Goal: Information Seeking & Learning: Check status

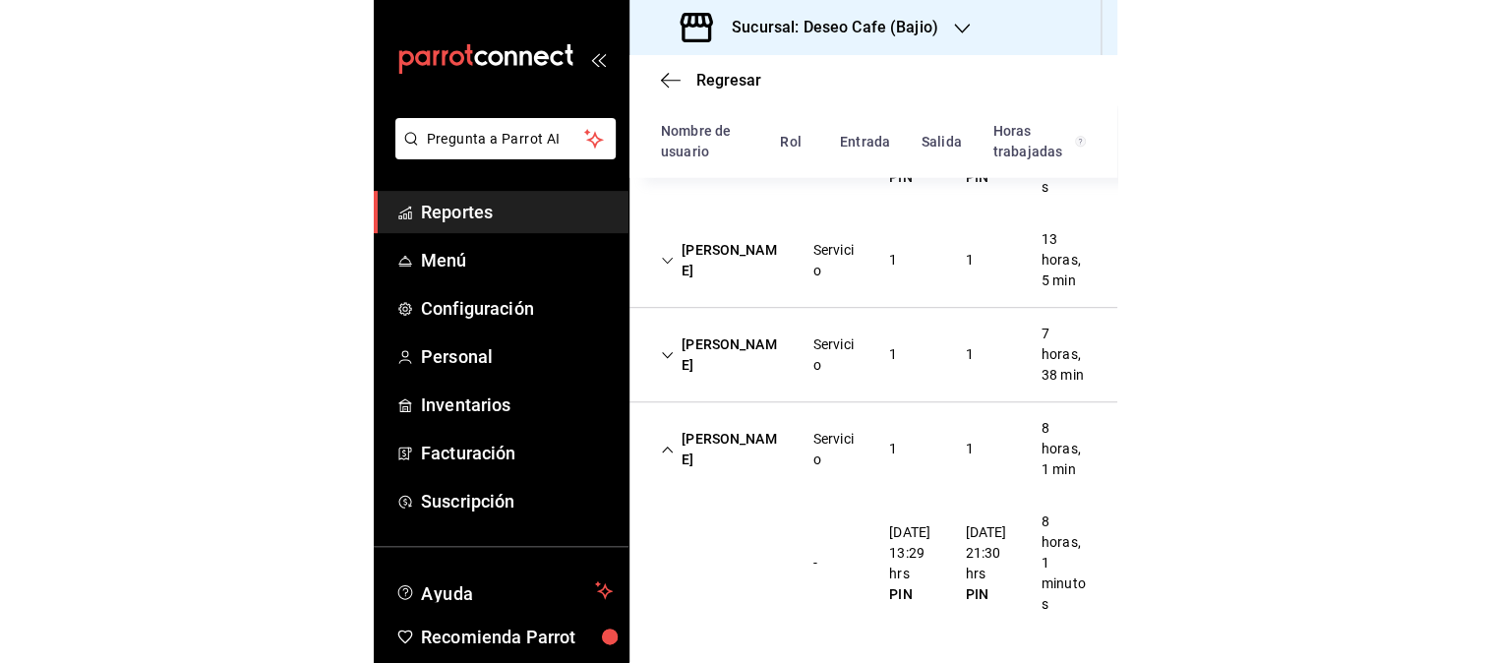
scroll to position [393, 0]
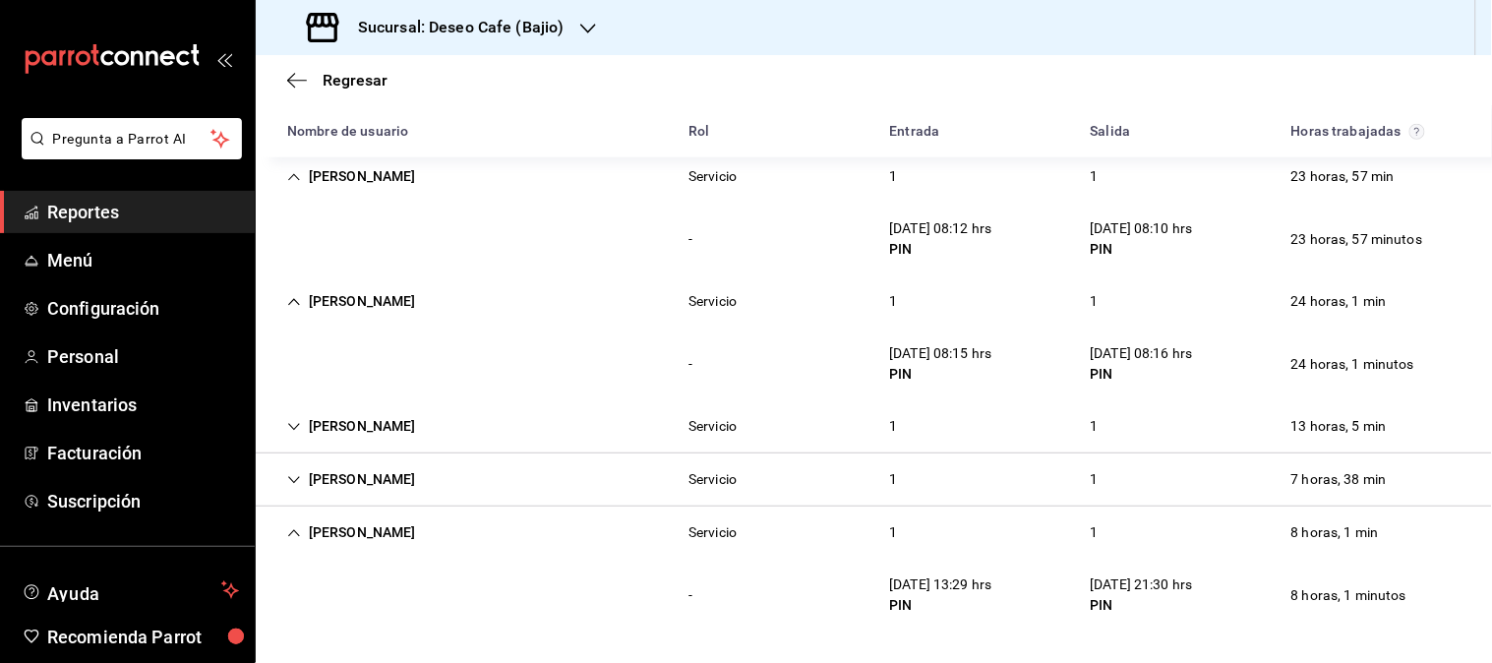
click at [103, 208] on span "Reportes" at bounding box center [143, 212] width 192 height 27
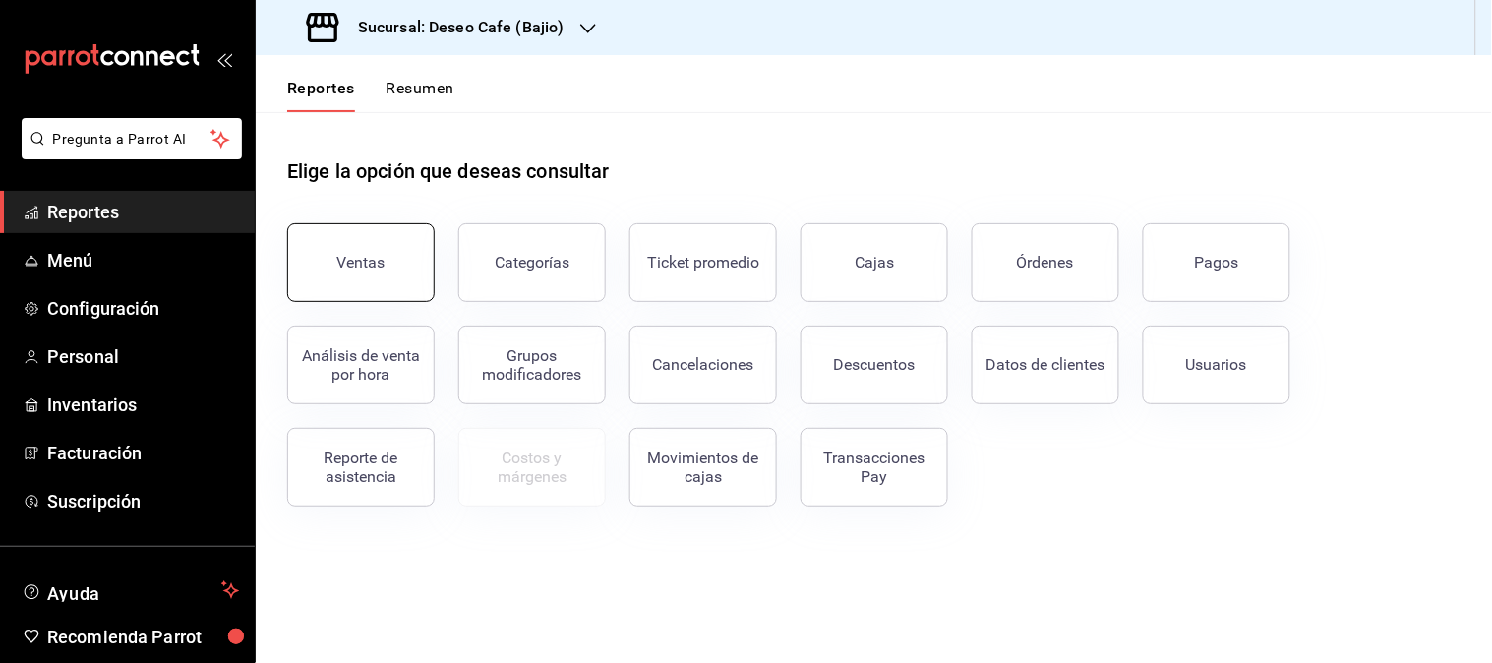
click at [334, 267] on button "Ventas" at bounding box center [361, 262] width 148 height 79
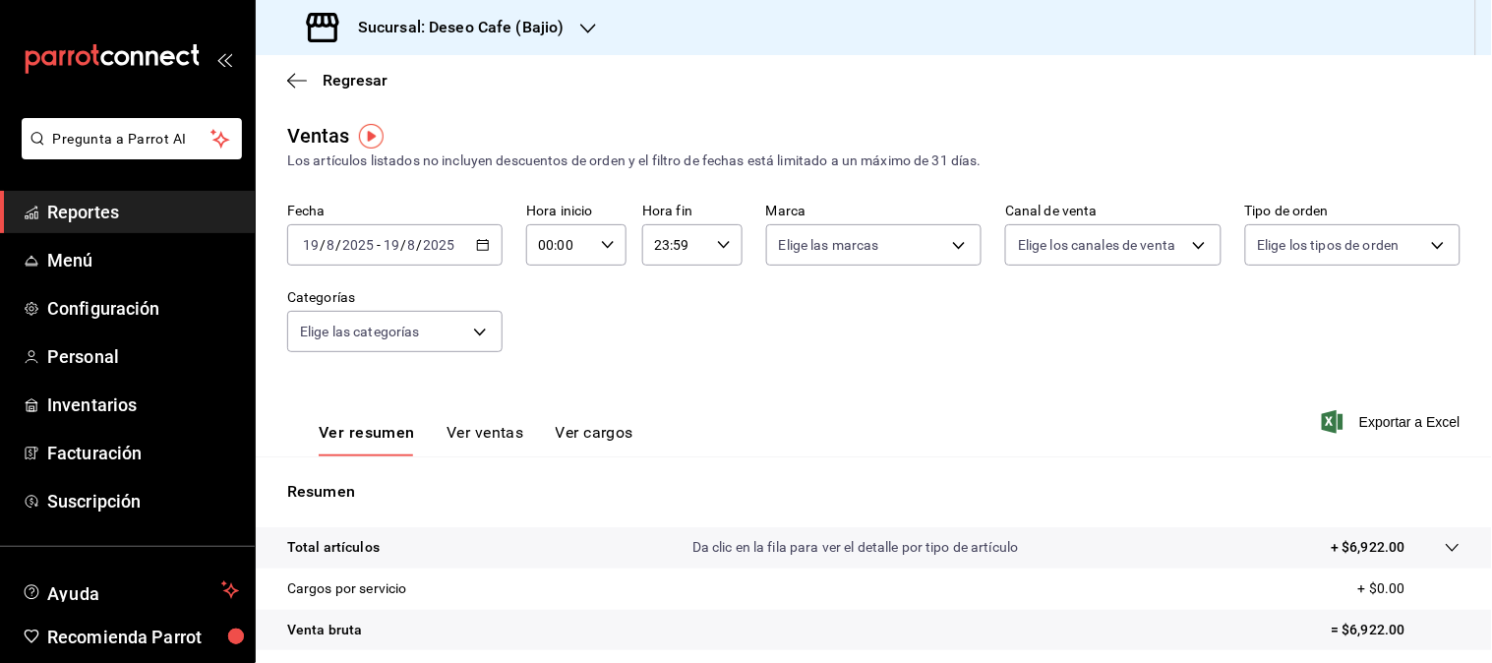
click at [484, 243] on icon "button" at bounding box center [483, 245] width 14 height 14
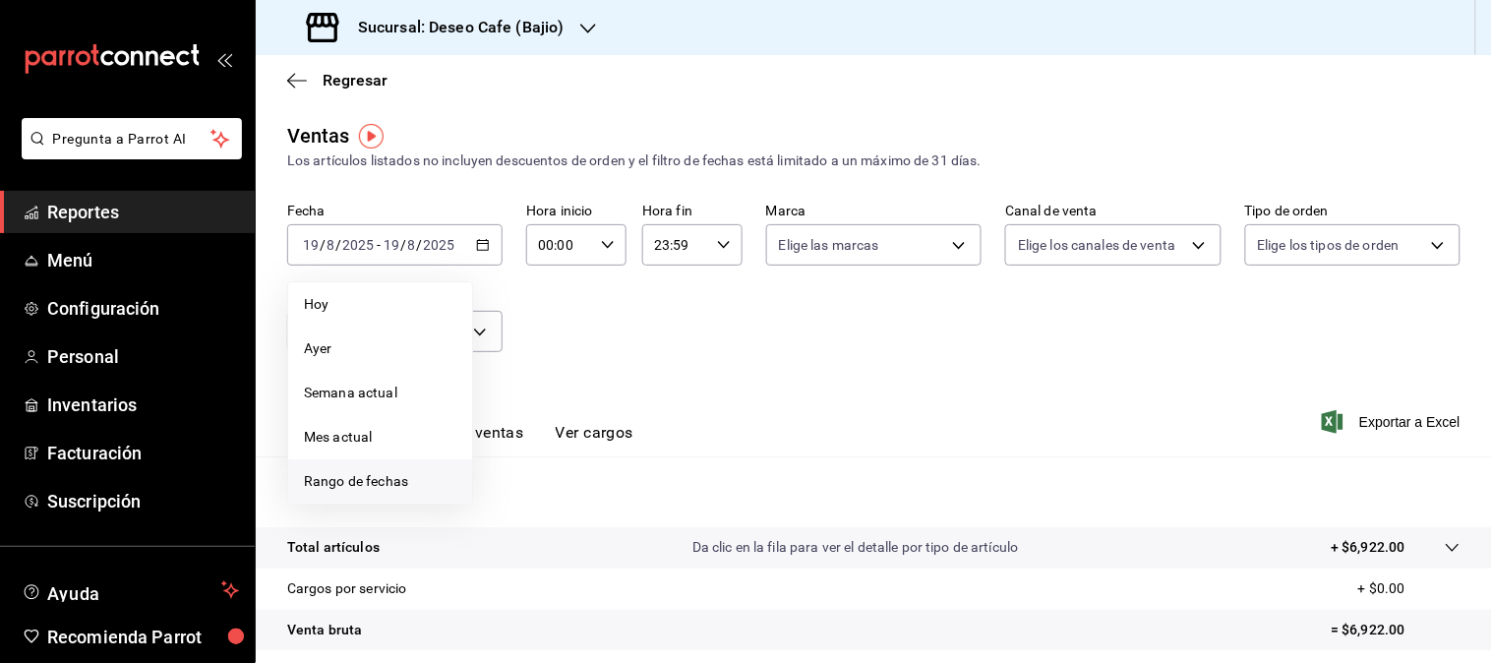
click at [409, 482] on span "Rango de fechas" at bounding box center [380, 481] width 152 height 21
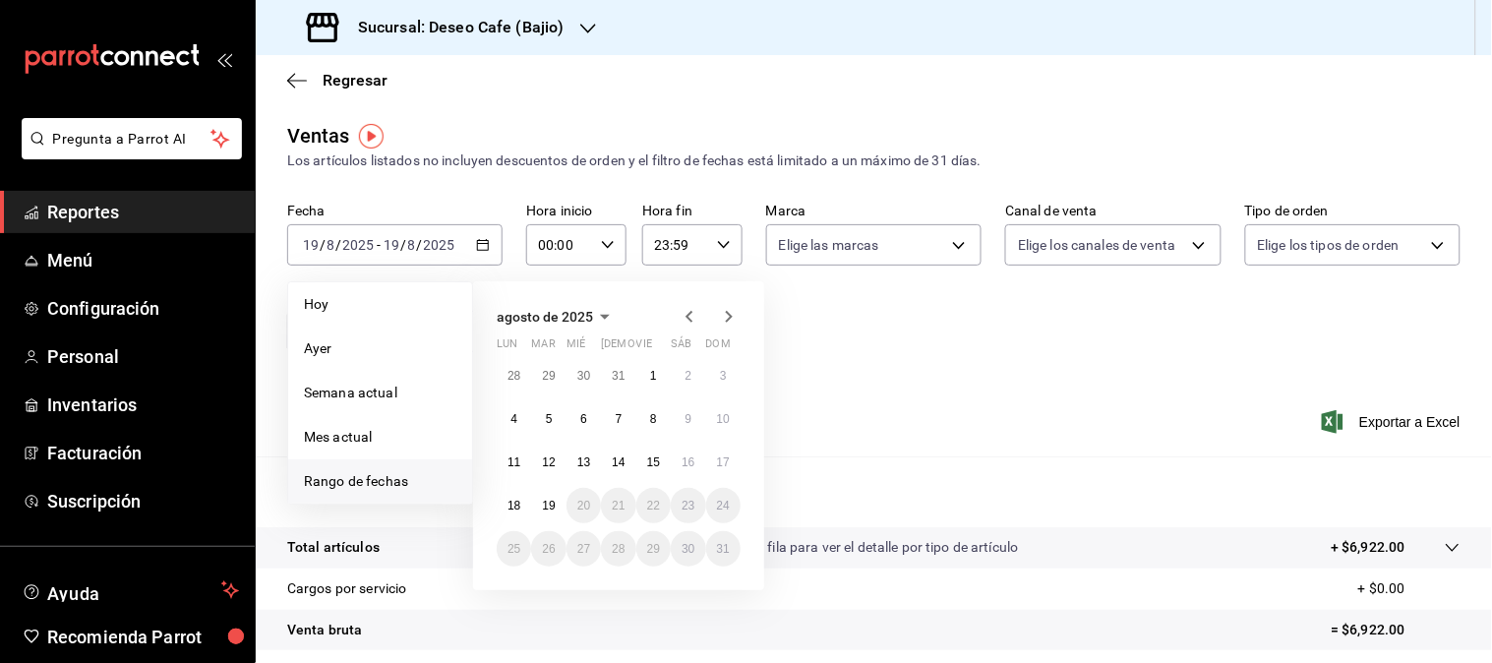
click at [693, 326] on icon "button" at bounding box center [690, 317] width 24 height 24
click at [553, 380] on button "1" at bounding box center [548, 375] width 34 height 35
click at [622, 545] on abbr "31" at bounding box center [618, 549] width 13 height 14
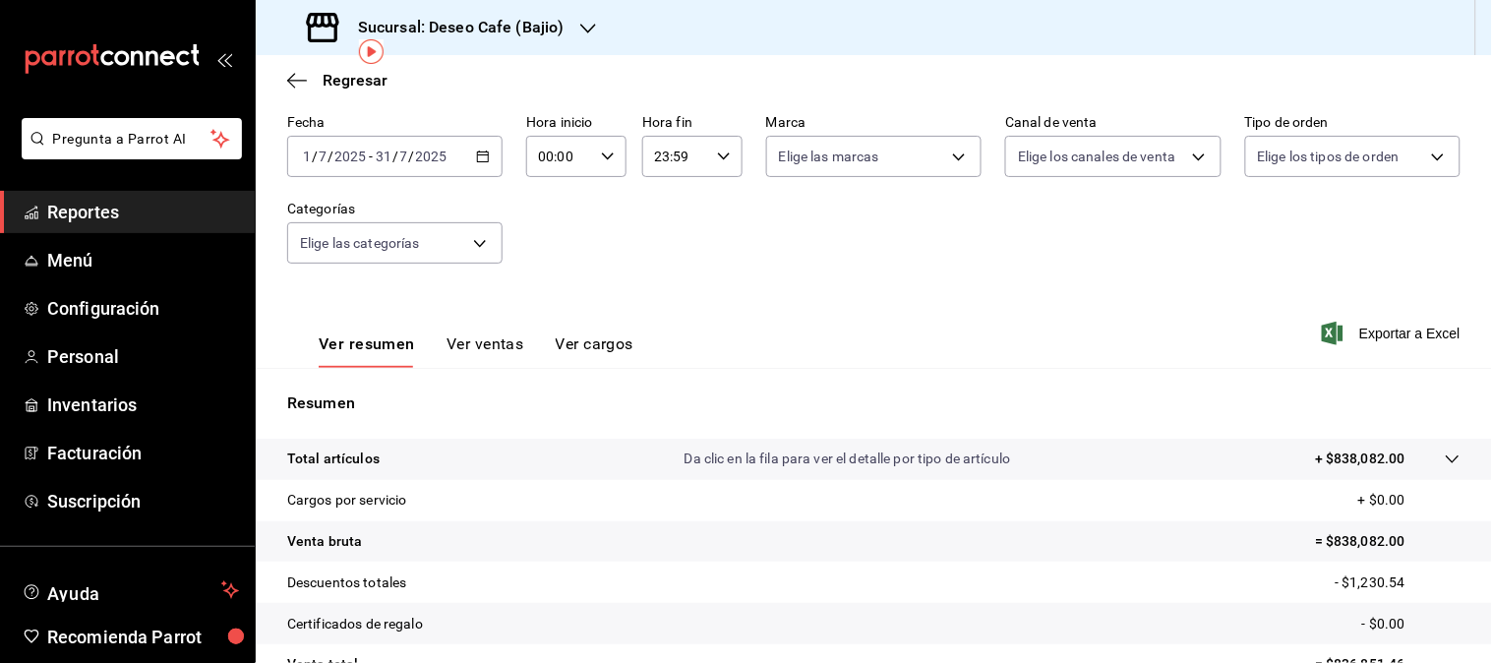
scroll to position [85, 0]
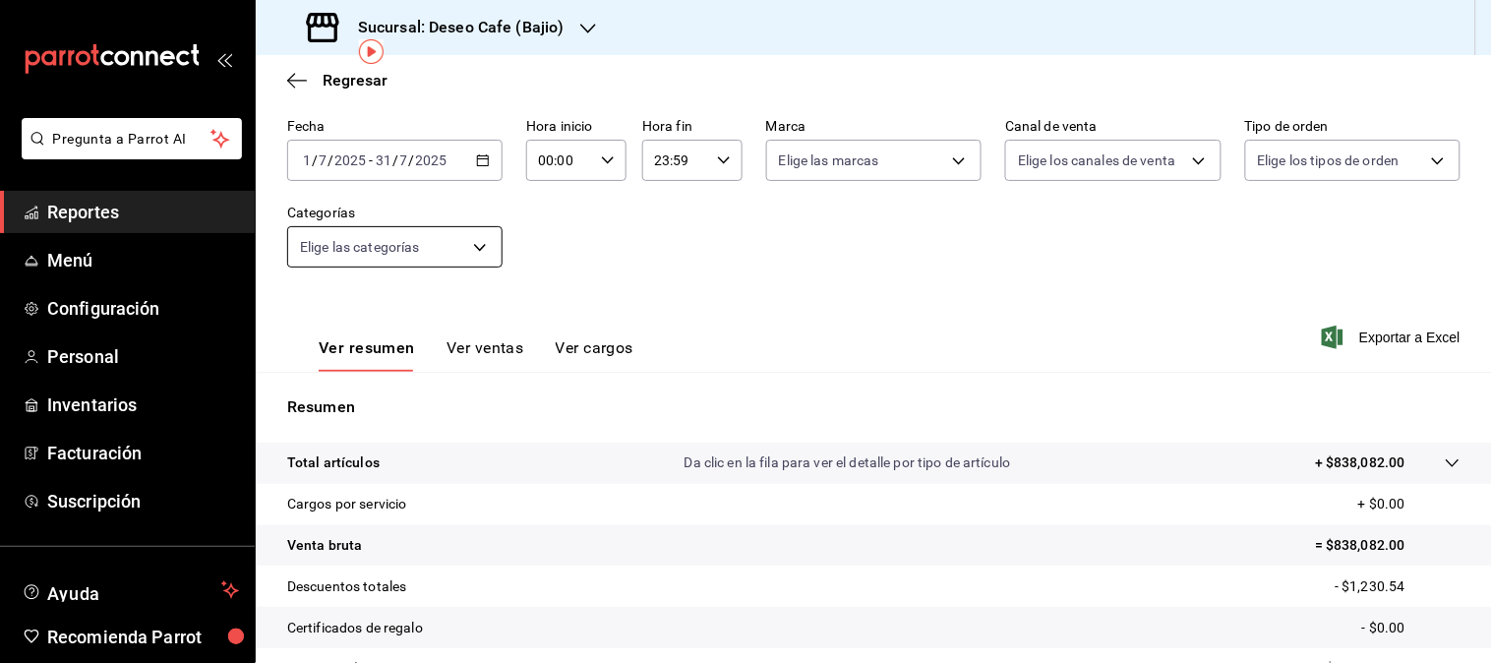
click at [493, 247] on body "Pregunta a Parrot AI Reportes Menú Configuración Personal Inventarios Facturaci…" at bounding box center [746, 331] width 1492 height 663
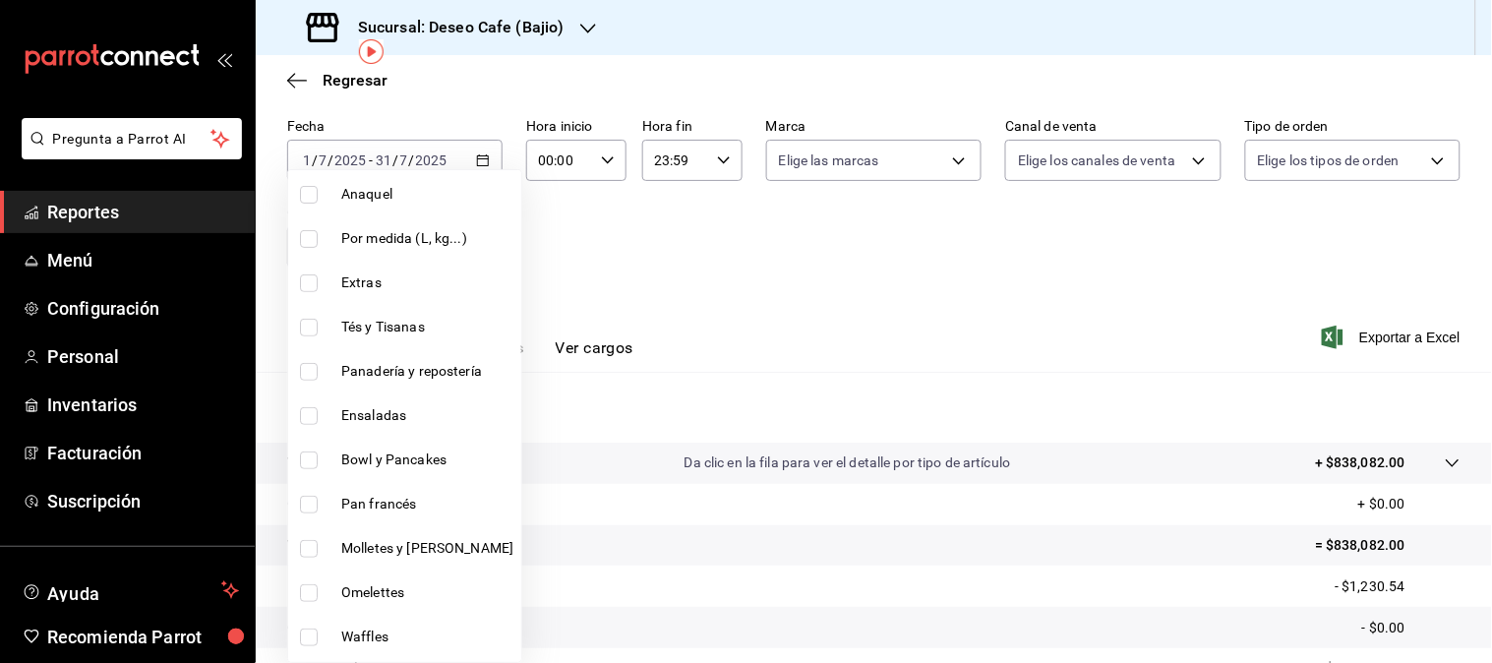
scroll to position [134, 0]
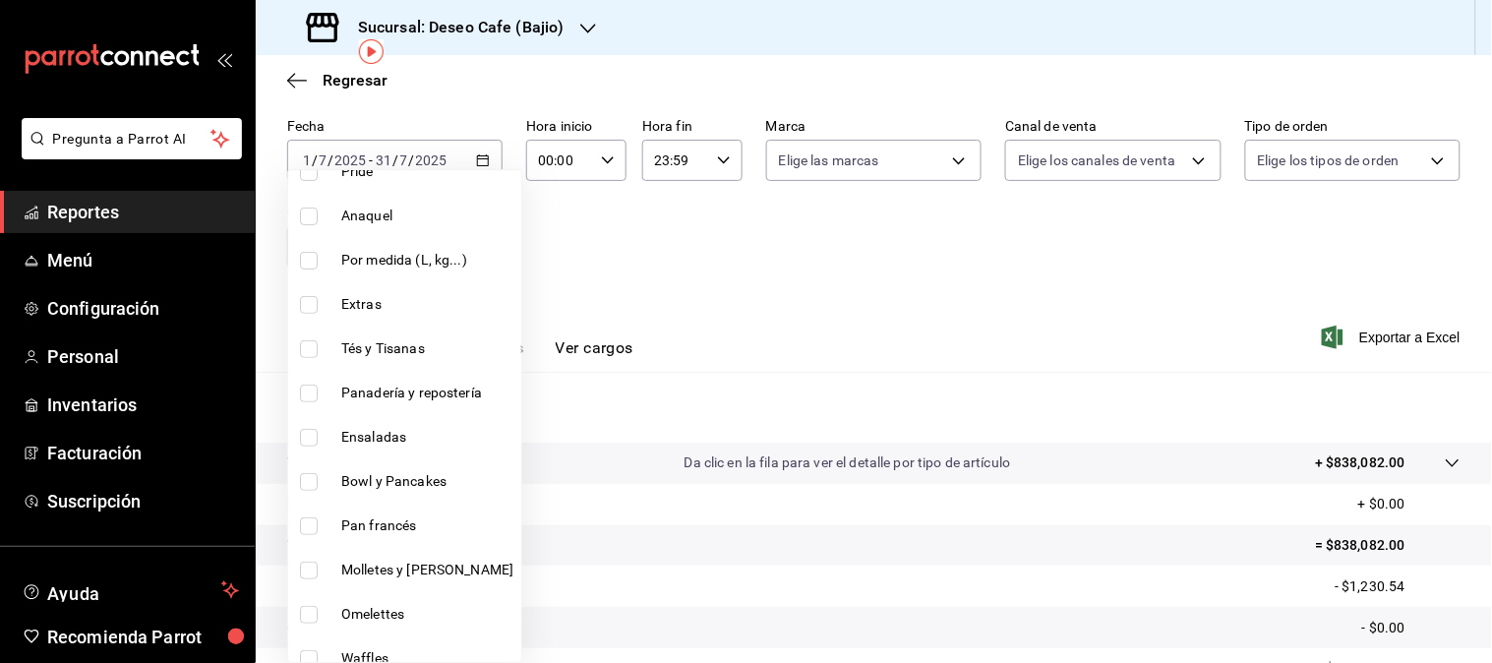
click at [319, 257] on label at bounding box center [313, 261] width 26 height 18
click at [318, 257] on input "checkbox" at bounding box center [309, 261] width 18 height 18
checkbox input "false"
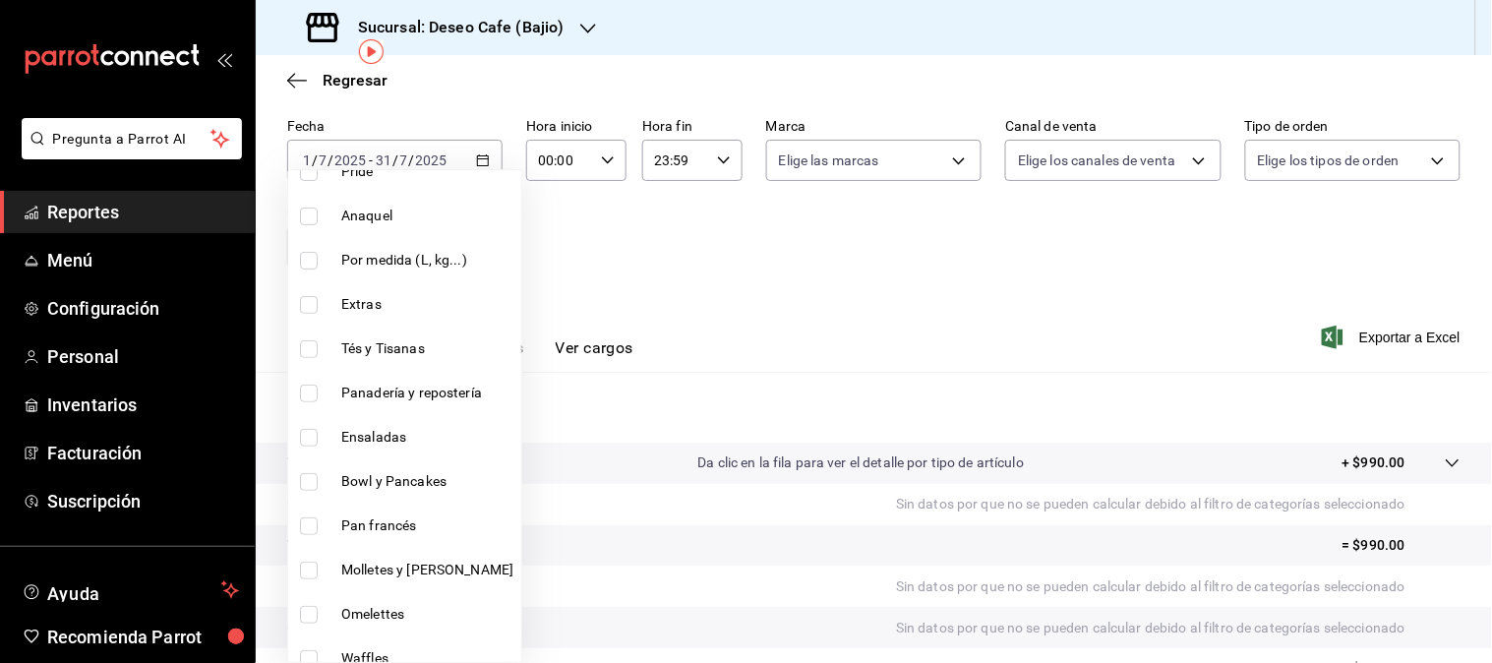
click at [691, 289] on div at bounding box center [746, 331] width 1492 height 663
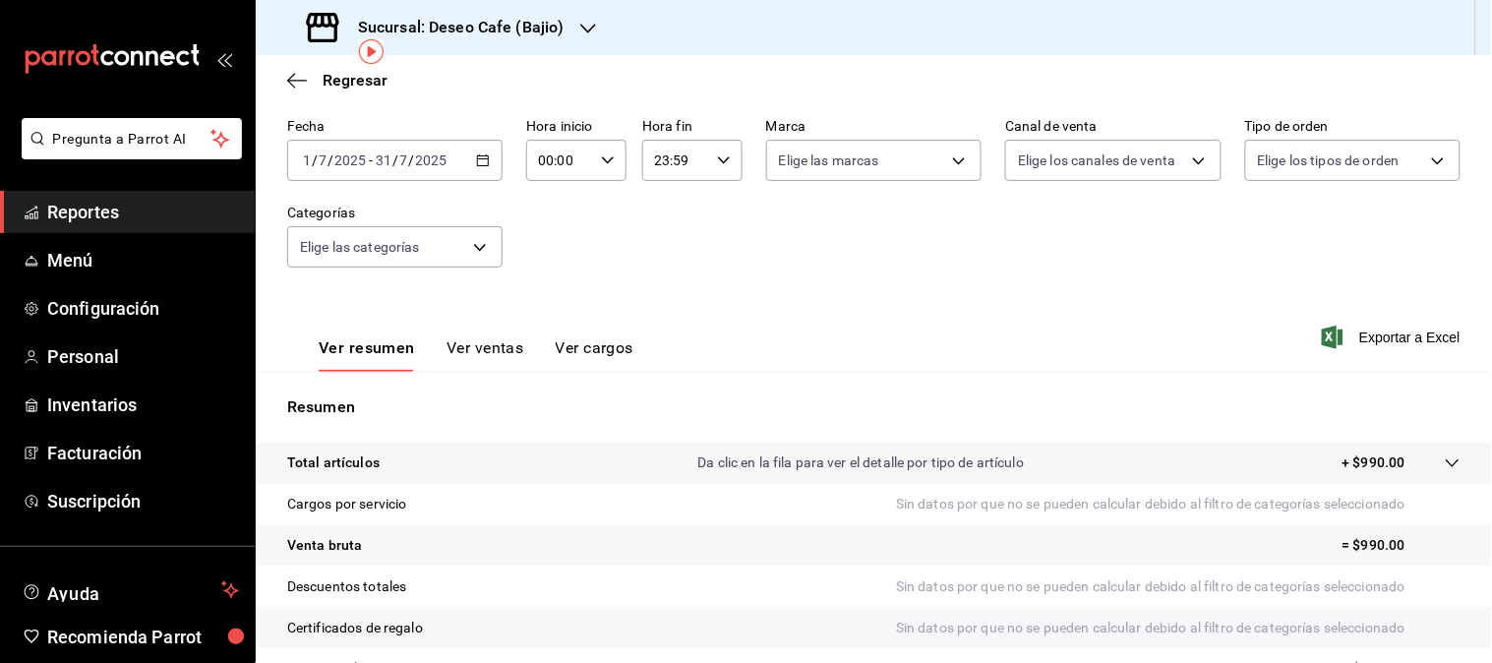
click at [490, 348] on button "Ver ventas" at bounding box center [485, 354] width 78 height 33
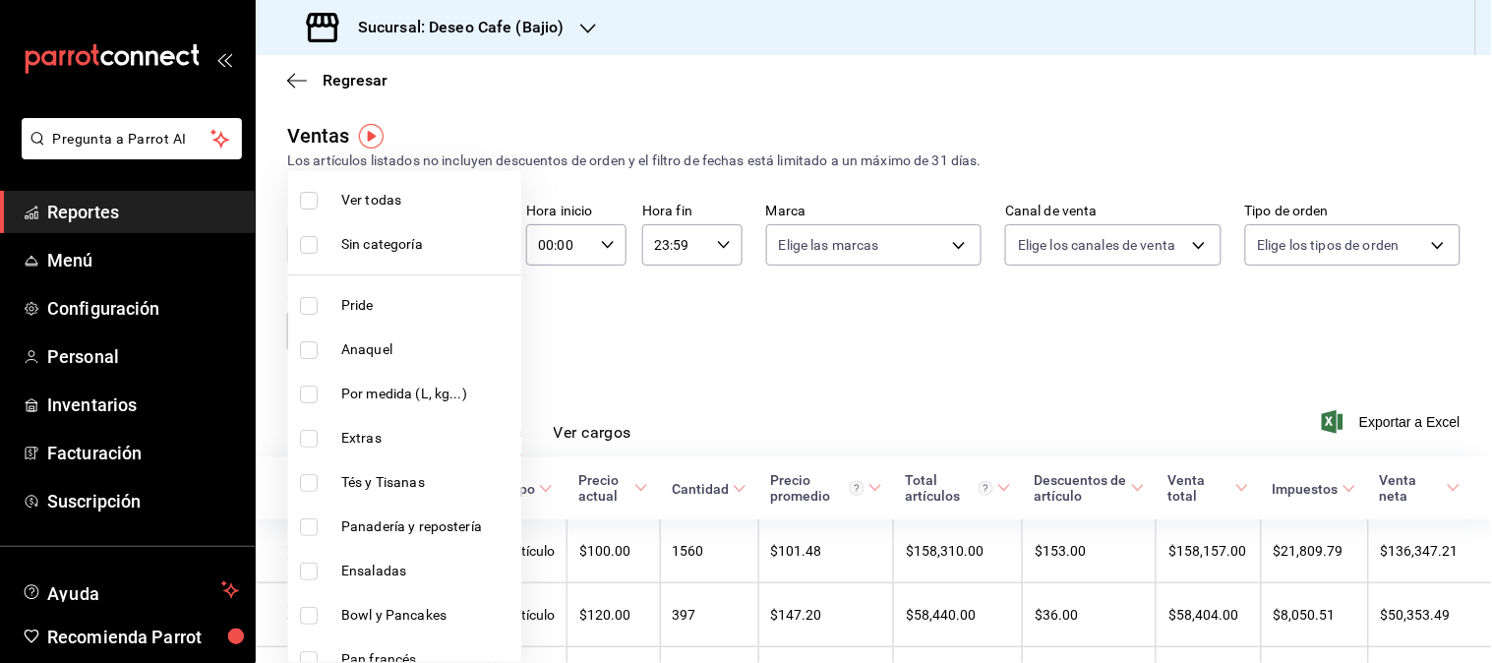
click at [443, 327] on body "Pregunta a Parrot AI Reportes Menú Configuración Personal Inventarios Facturaci…" at bounding box center [746, 331] width 1492 height 663
click at [434, 397] on span "Por medida (L, kg...)" at bounding box center [427, 394] width 172 height 21
type input "f2cc35a9-bed7-4513-8cda-0a6c5ede181f"
checkbox input "true"
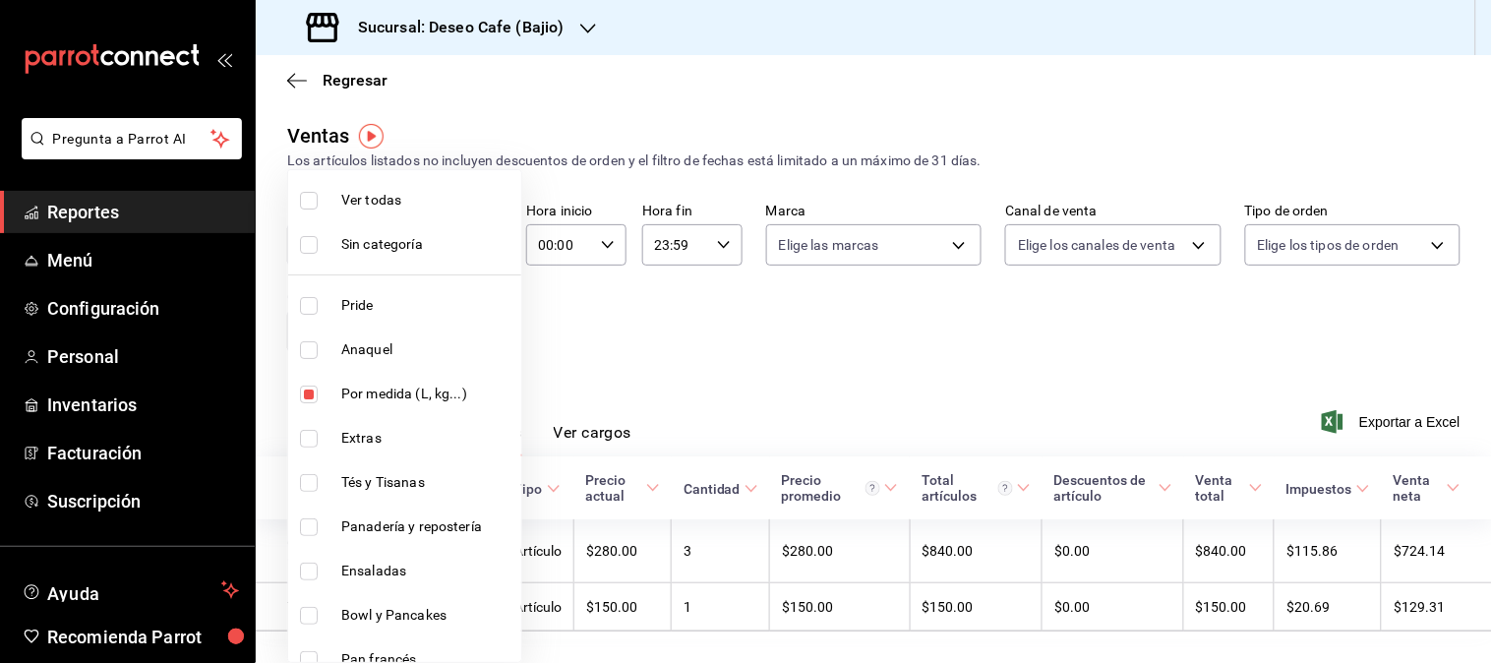
click at [641, 352] on div at bounding box center [746, 331] width 1492 height 663
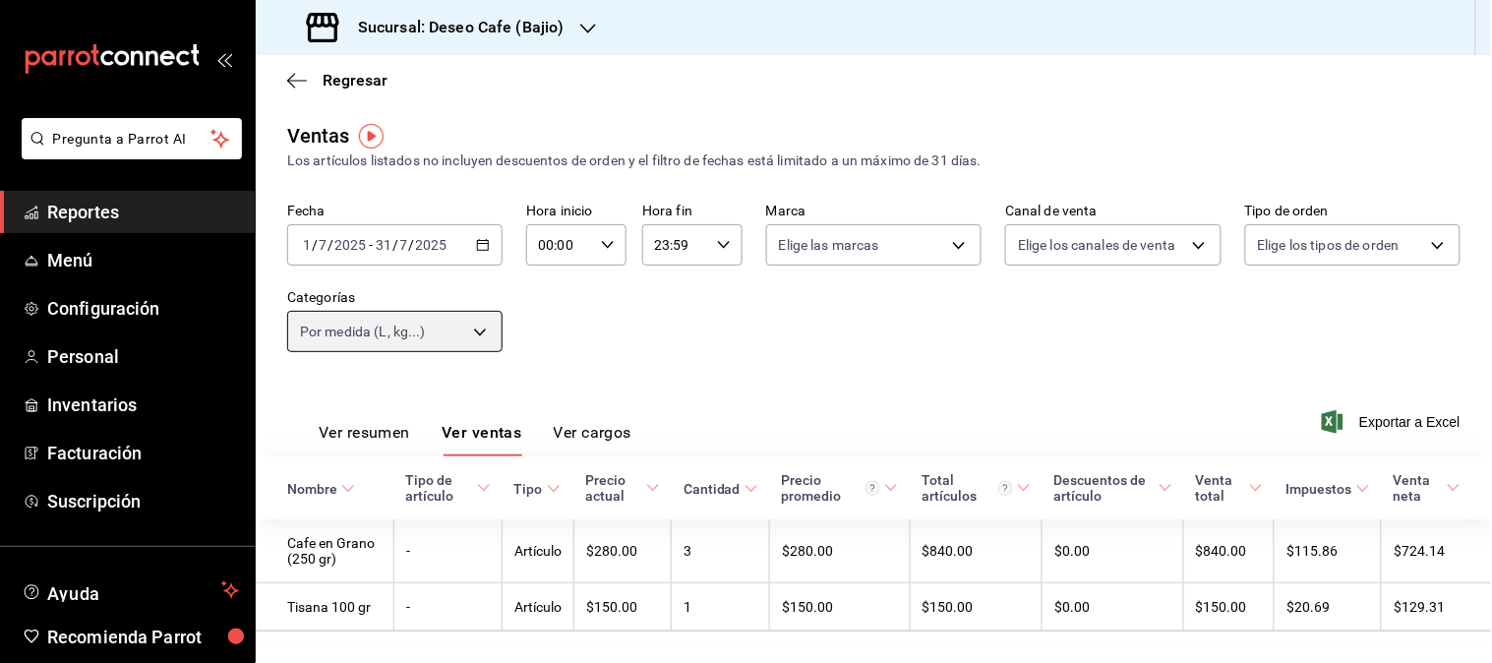
scroll to position [42, 0]
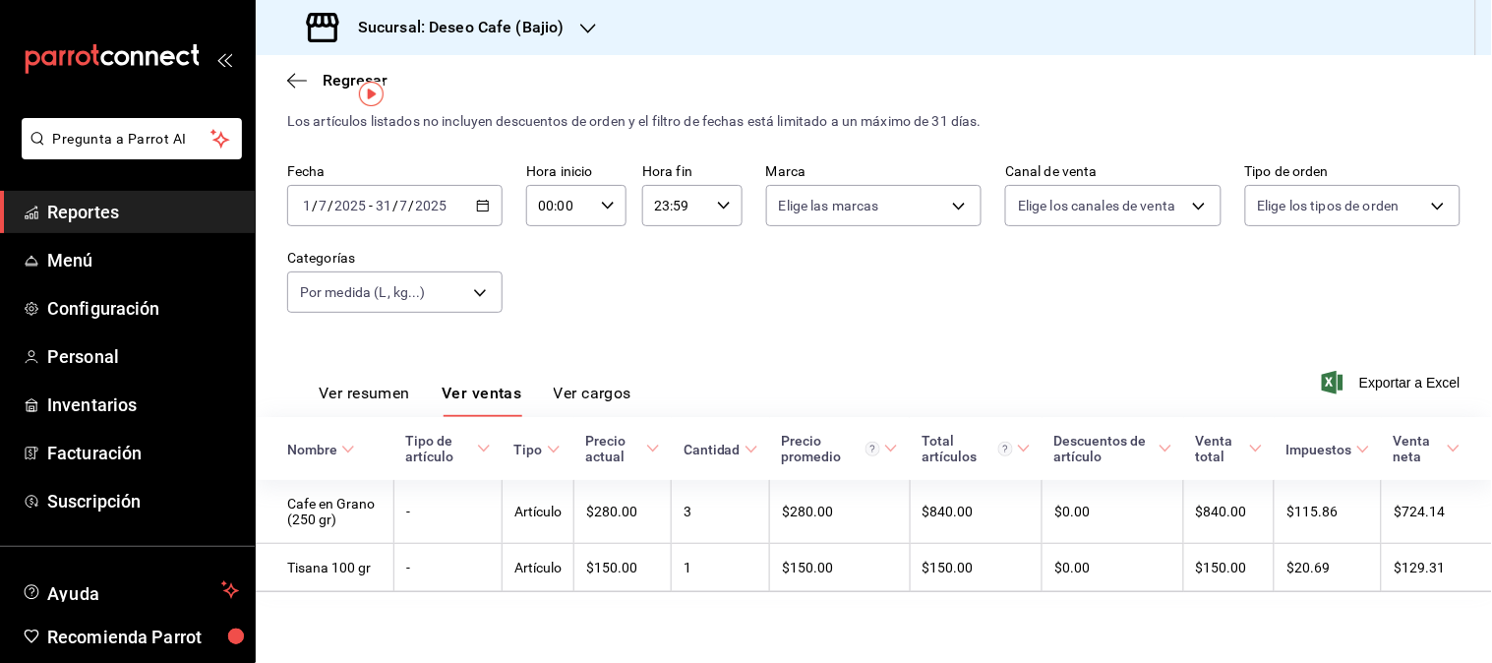
click at [567, 27] on div "Sucursal: Deseo Cafe (Bajio)" at bounding box center [437, 27] width 332 height 55
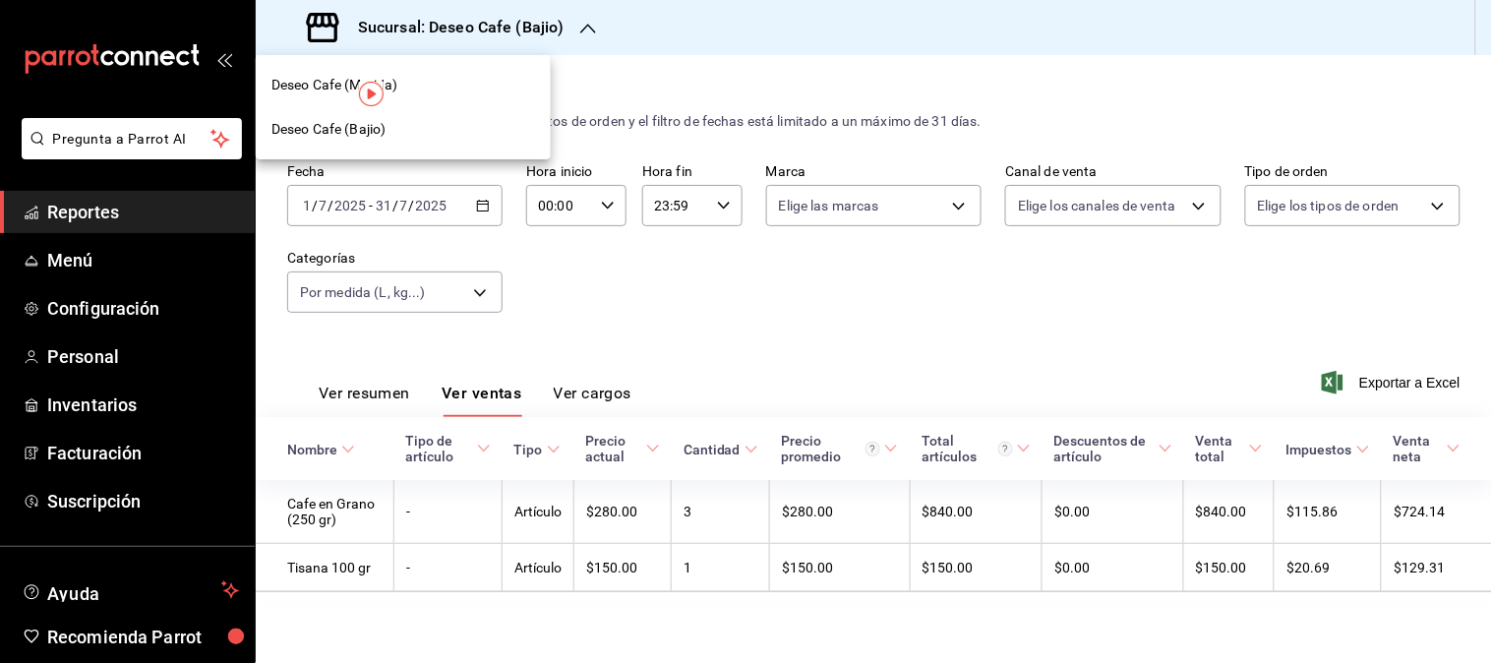
click at [475, 98] on div "Deseo Cafe (Merida)" at bounding box center [403, 85] width 295 height 44
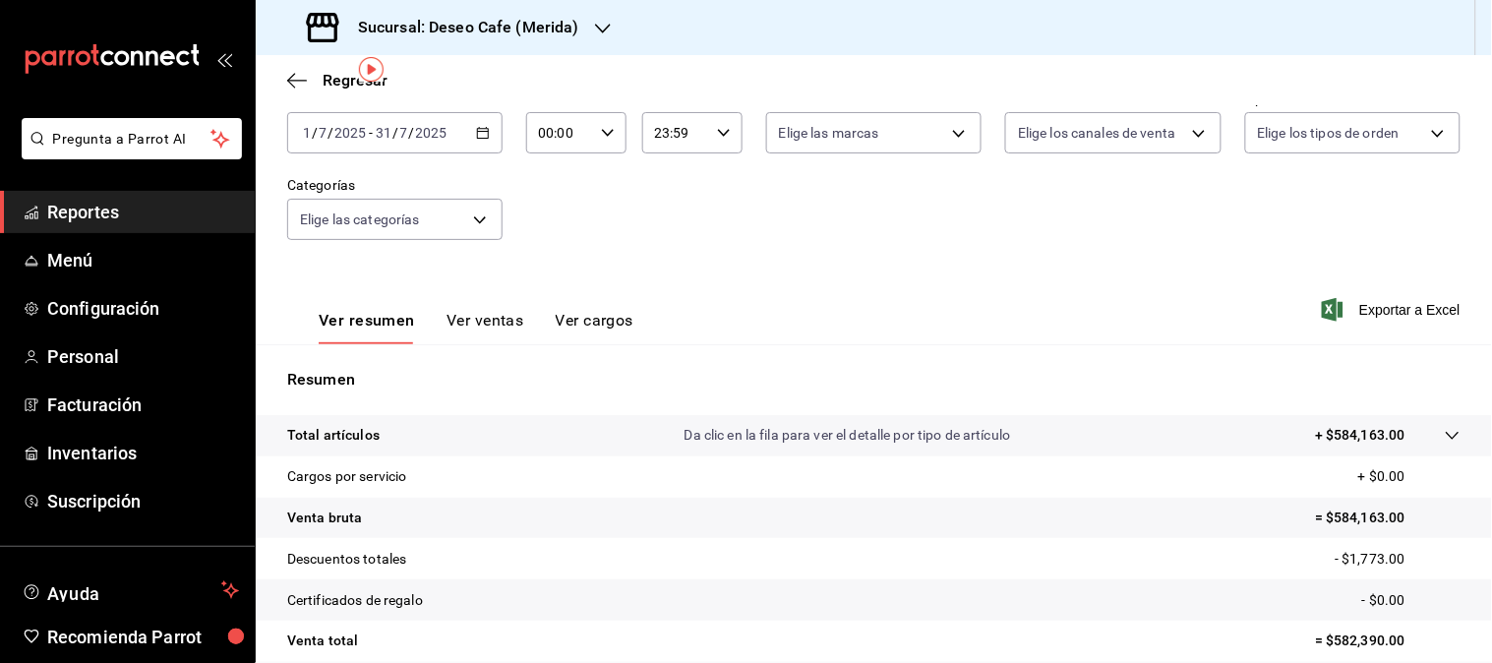
scroll to position [59, 0]
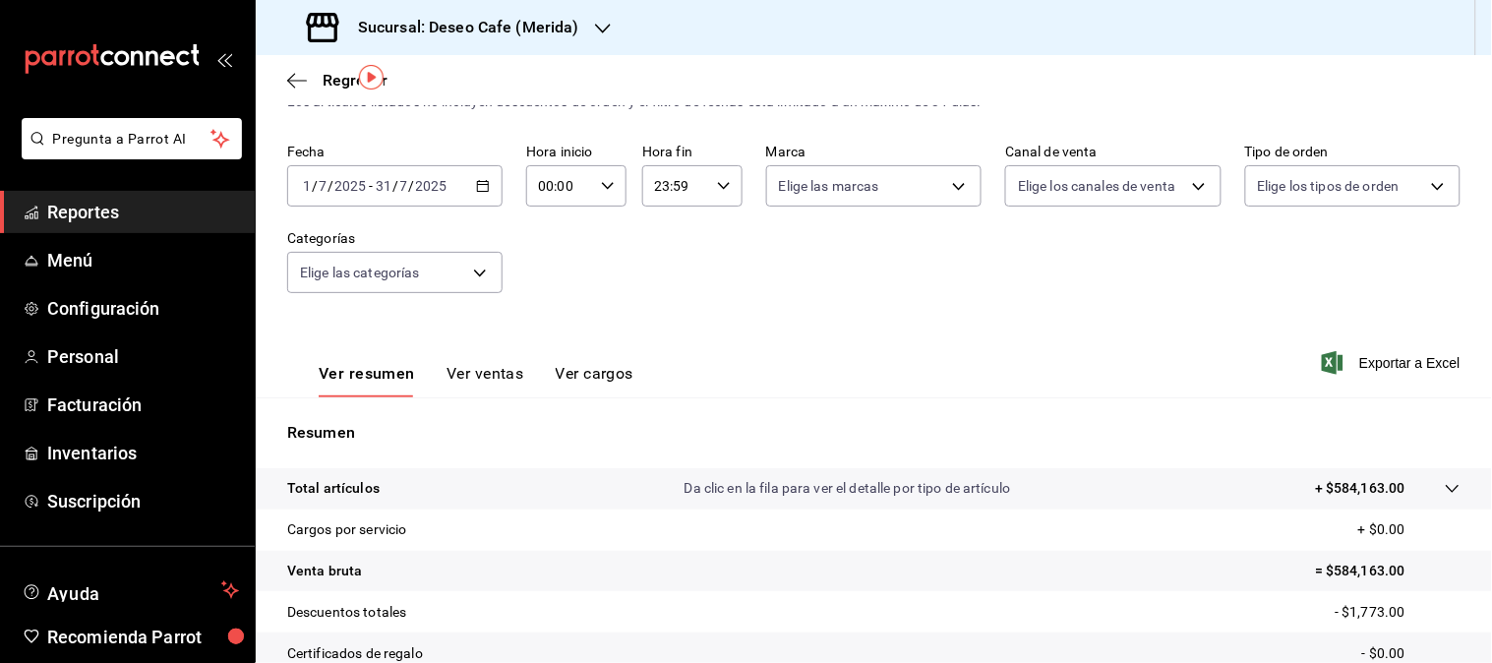
click at [490, 386] on button "Ver ventas" at bounding box center [485, 380] width 78 height 33
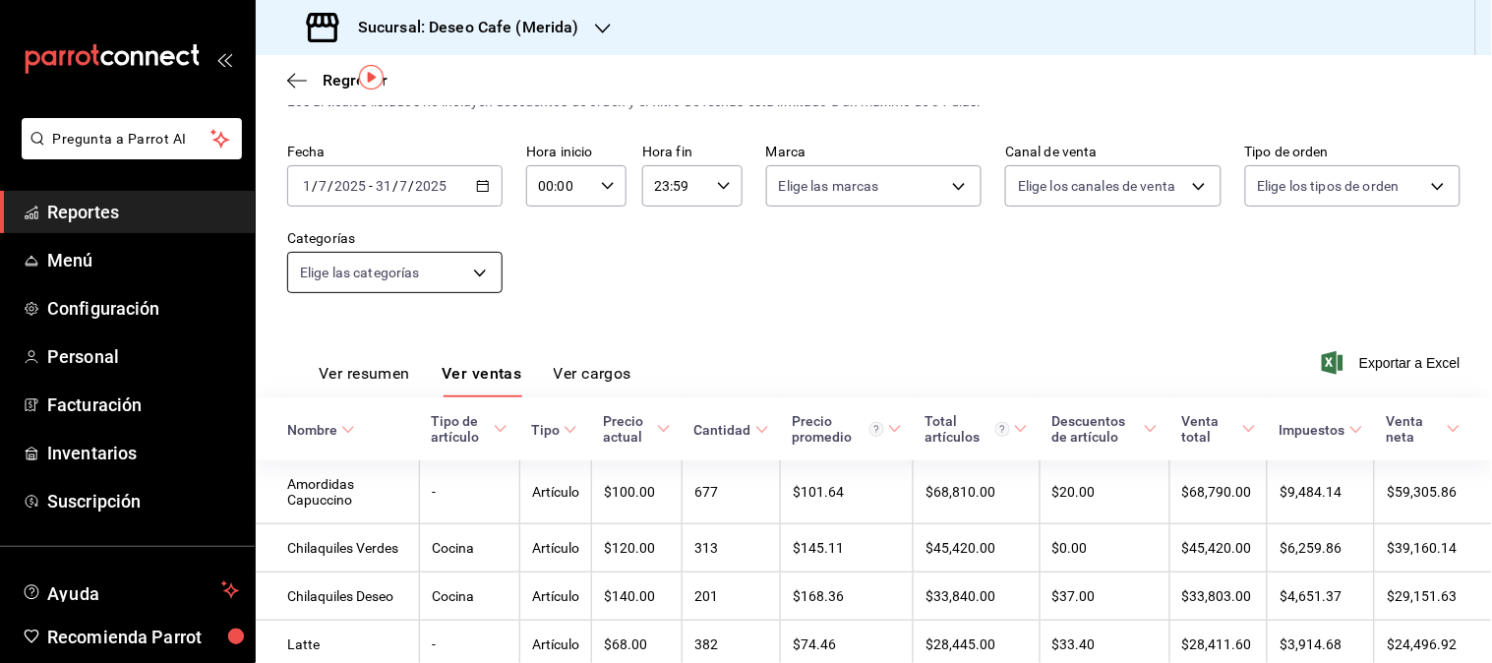
click at [478, 281] on body "Pregunta a Parrot AI Reportes Menú Configuración Personal Facturación Inventari…" at bounding box center [746, 331] width 1492 height 663
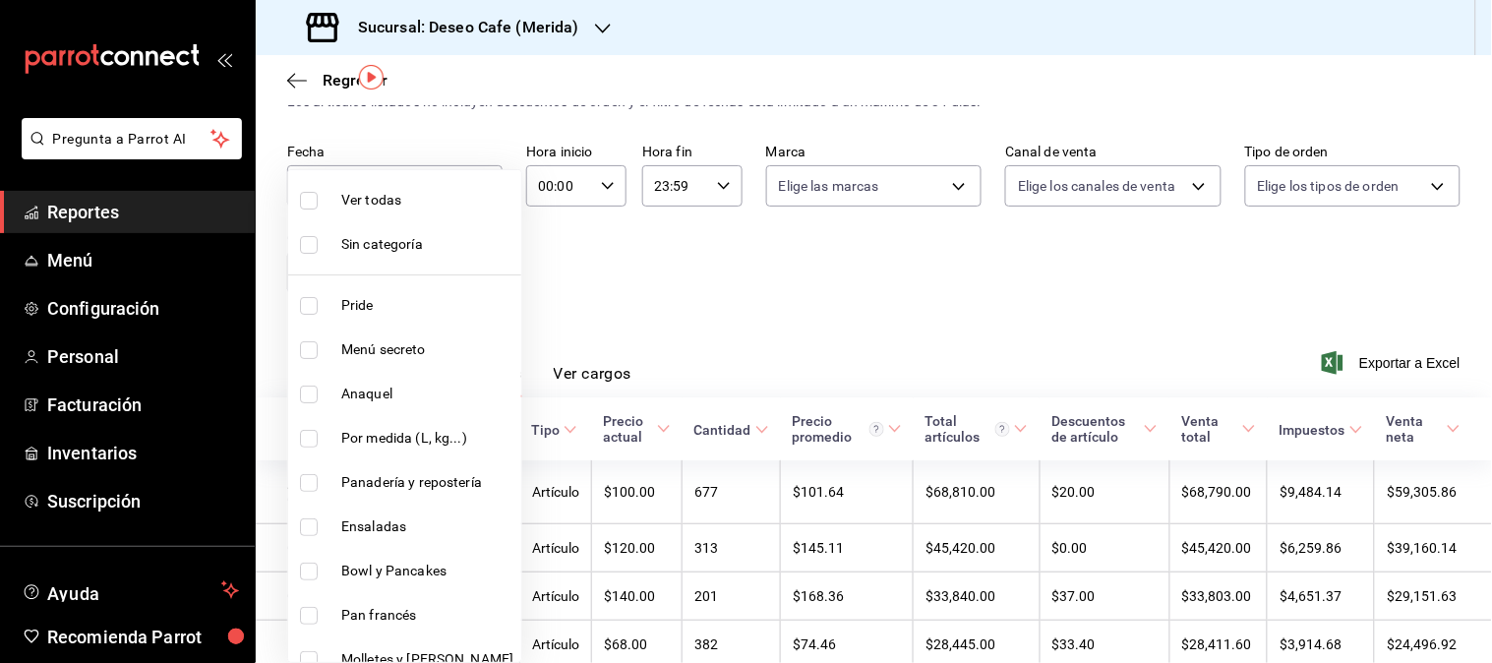
click at [315, 436] on input "checkbox" at bounding box center [309, 439] width 18 height 18
checkbox input "true"
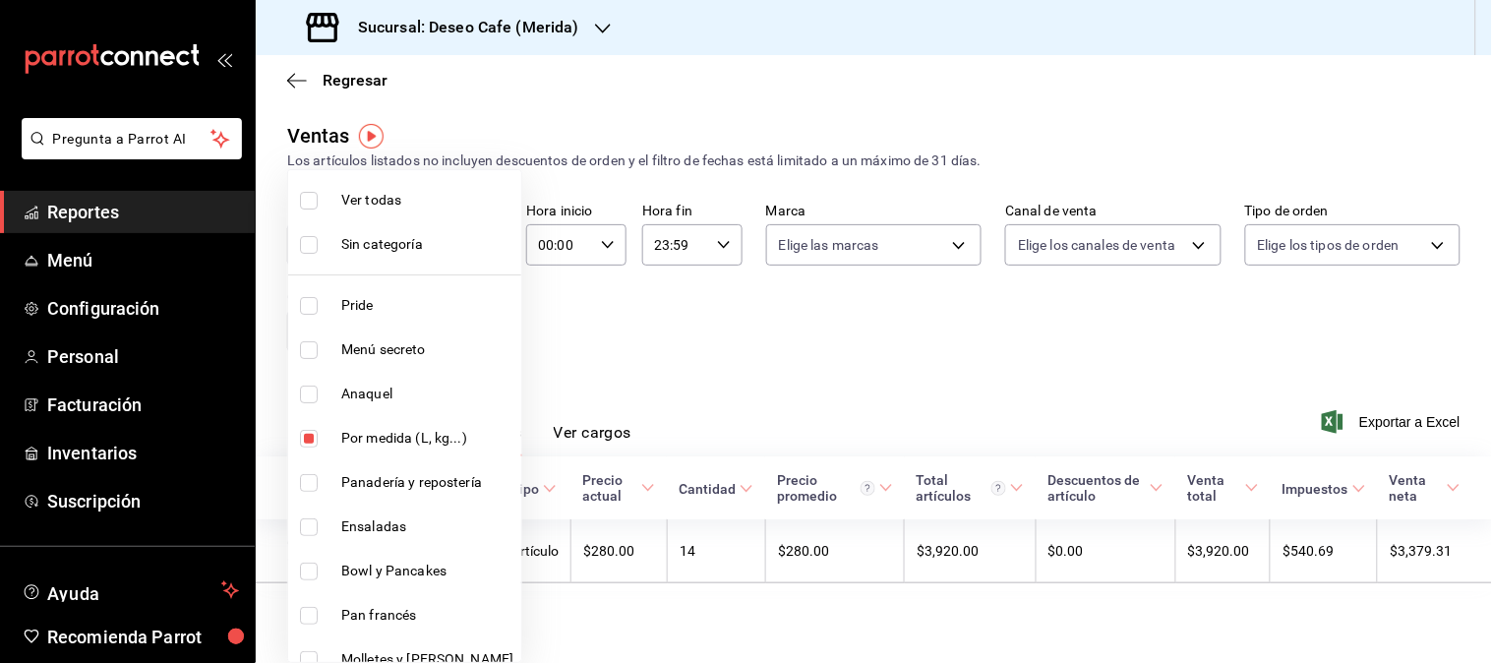
click at [742, 315] on div at bounding box center [746, 331] width 1492 height 663
click at [487, 329] on body "Pregunta a Parrot AI Reportes Menú Configuración Personal Facturación Inventari…" at bounding box center [746, 331] width 1492 height 663
click at [640, 318] on div at bounding box center [746, 331] width 1492 height 663
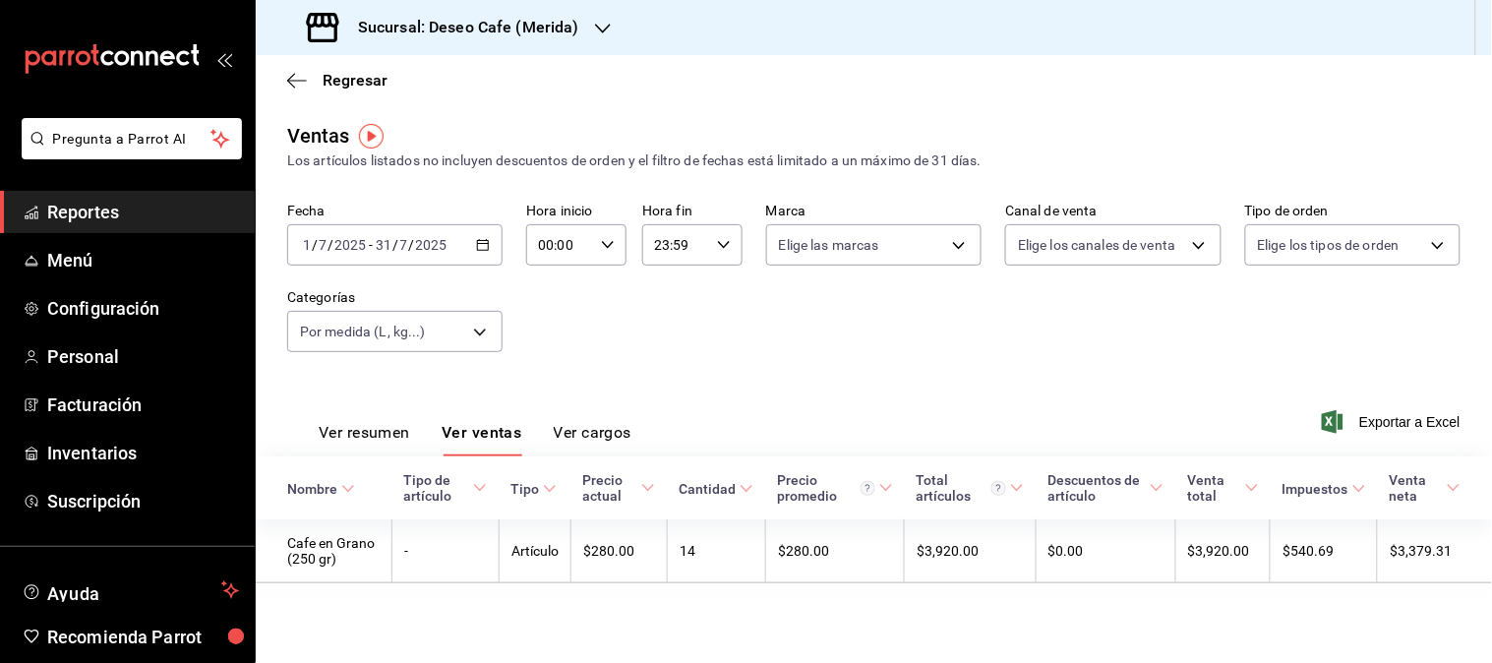
click at [640, 318] on div "Fecha [DATE] [DATE] - [DATE] [DATE] Hora inicio 00:00 Hora inicio Hora fin 23:5…" at bounding box center [873, 289] width 1173 height 173
click at [477, 332] on body "Pregunta a Parrot AI Reportes Menú Configuración Personal Facturación Inventari…" at bounding box center [746, 331] width 1492 height 663
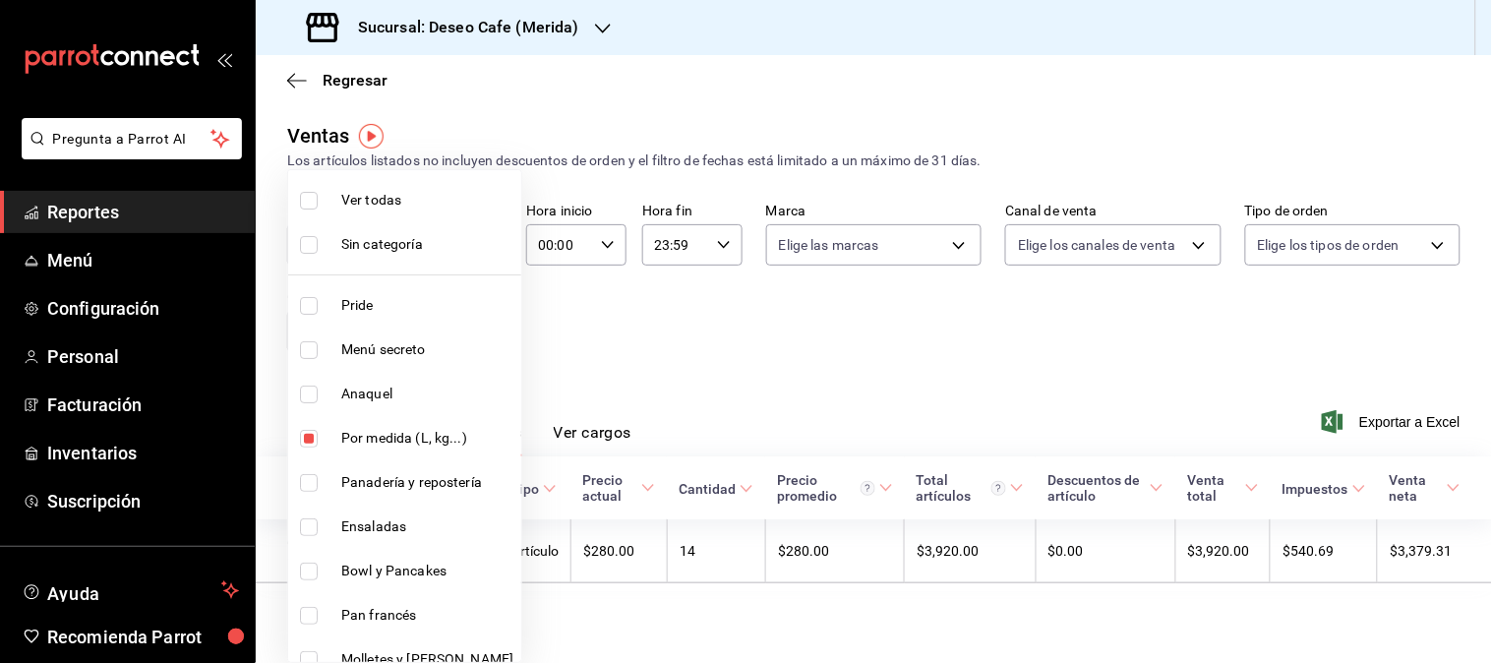
scroll to position [416, 0]
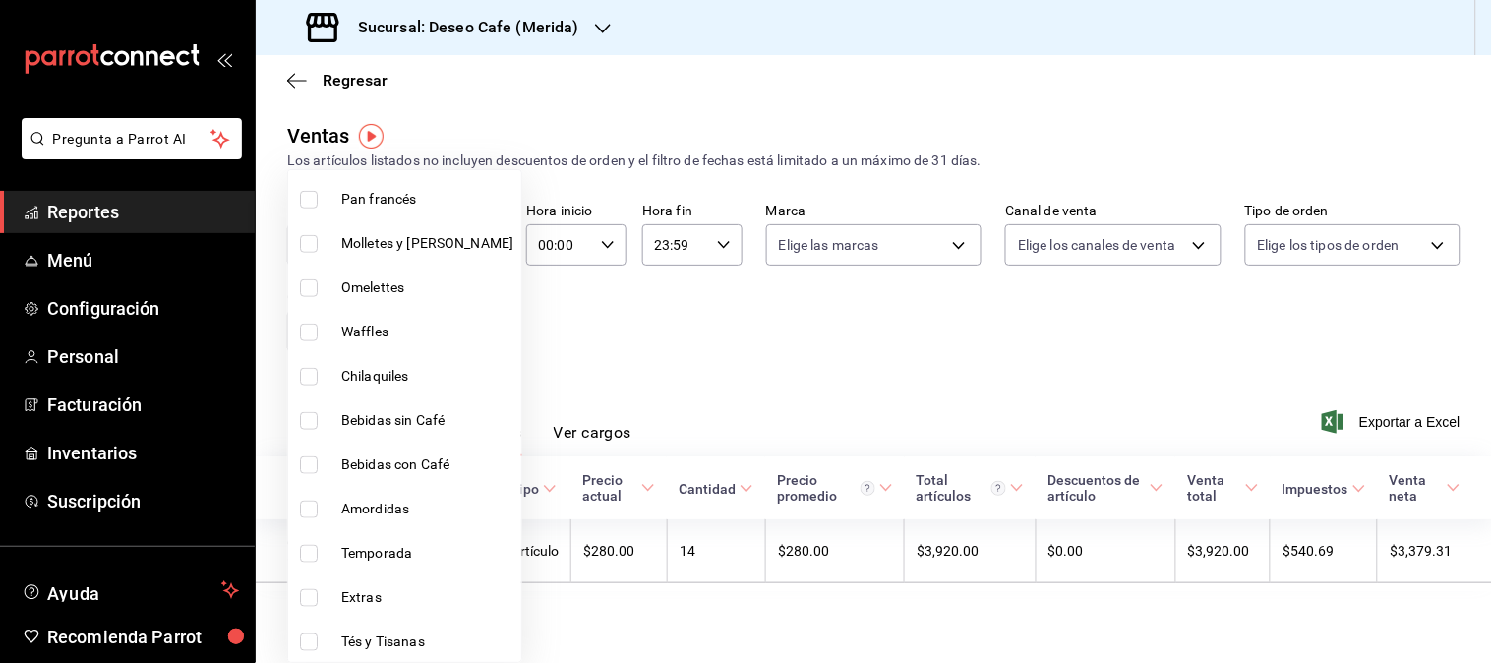
click at [384, 505] on span "Amordidas" at bounding box center [427, 509] width 172 height 21
type input "3de2b552-b481-4a63-b841-4c2d0a7a4baa,1e50c520-0594-44ec-aadd-0519d134d4f5"
checkbox input "true"
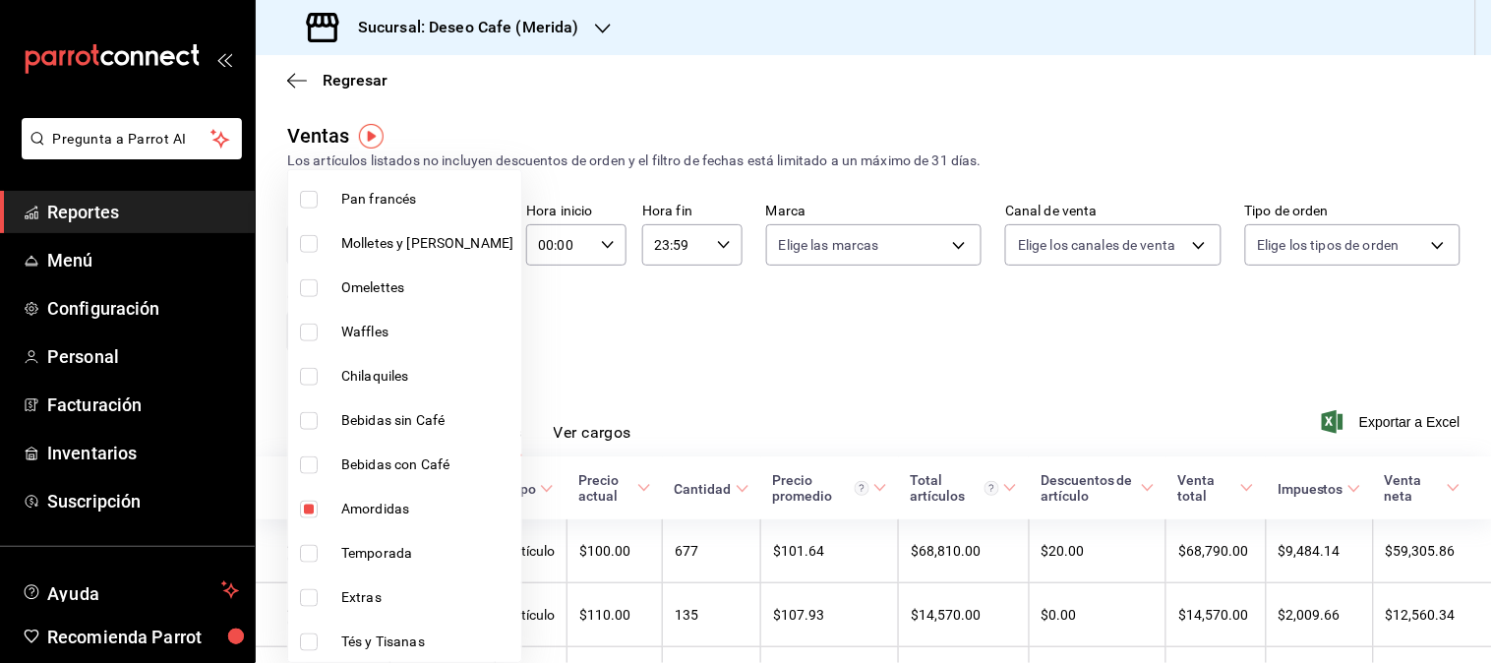
click at [742, 421] on div at bounding box center [746, 331] width 1492 height 663
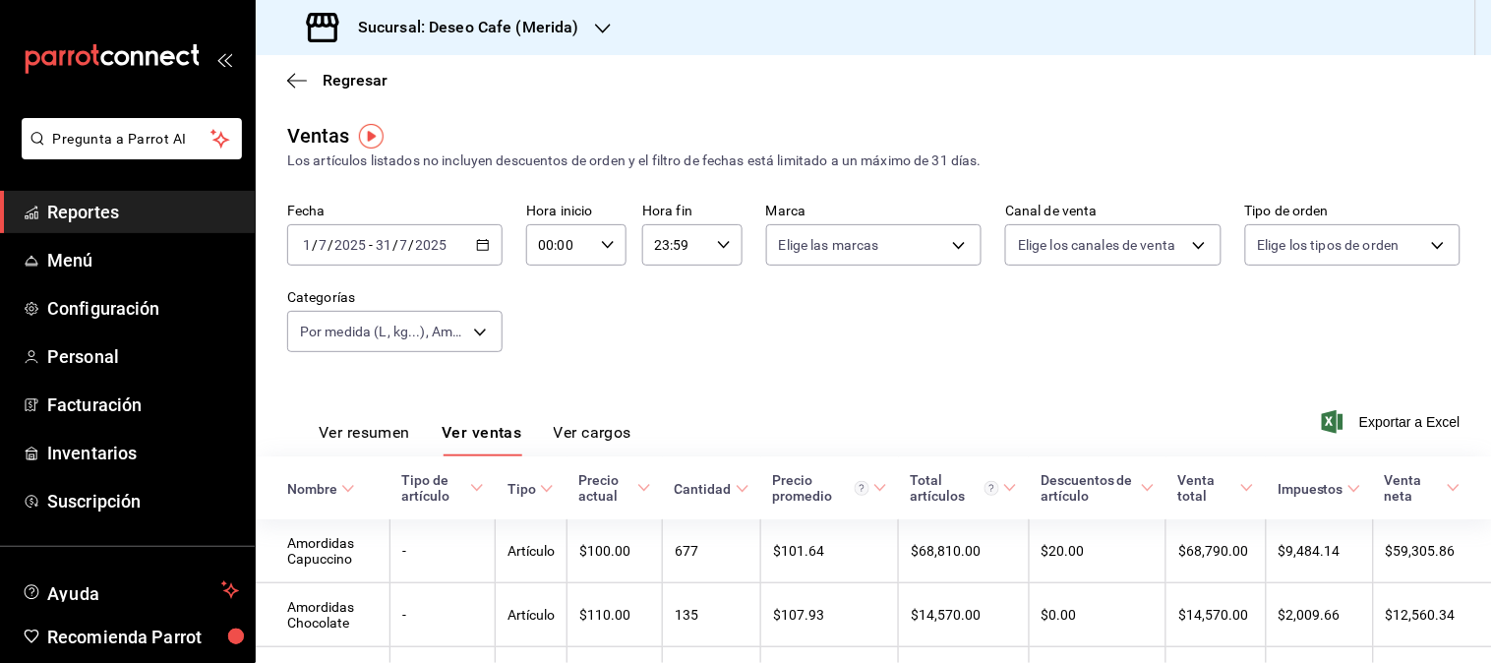
click at [586, 36] on div "Sucursal: Deseo Cafe (Merida)" at bounding box center [444, 27] width 347 height 55
click at [421, 138] on div "Deseo Cafe (Bajio)" at bounding box center [403, 129] width 264 height 21
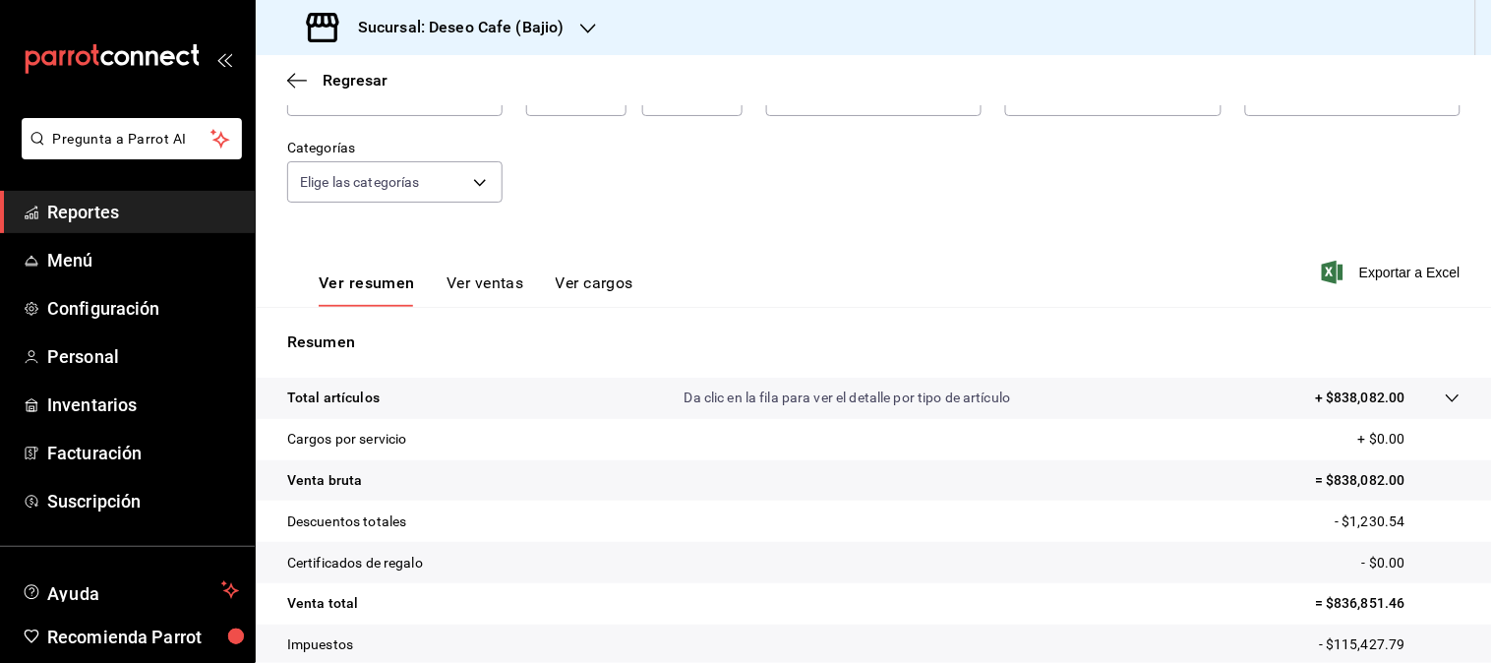
scroll to position [122, 0]
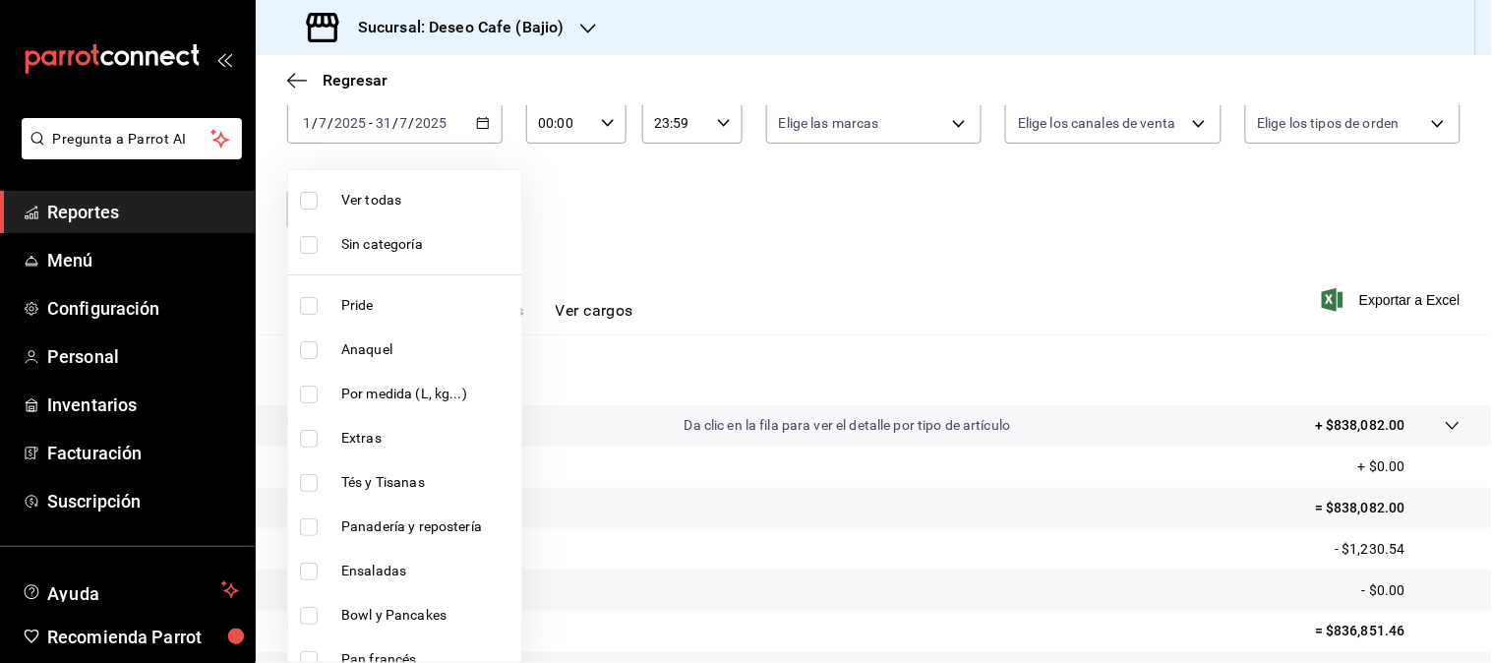
click at [474, 208] on body "Pregunta a Parrot AI Reportes Menú Configuración Personal Inventarios Facturaci…" at bounding box center [746, 331] width 1492 height 663
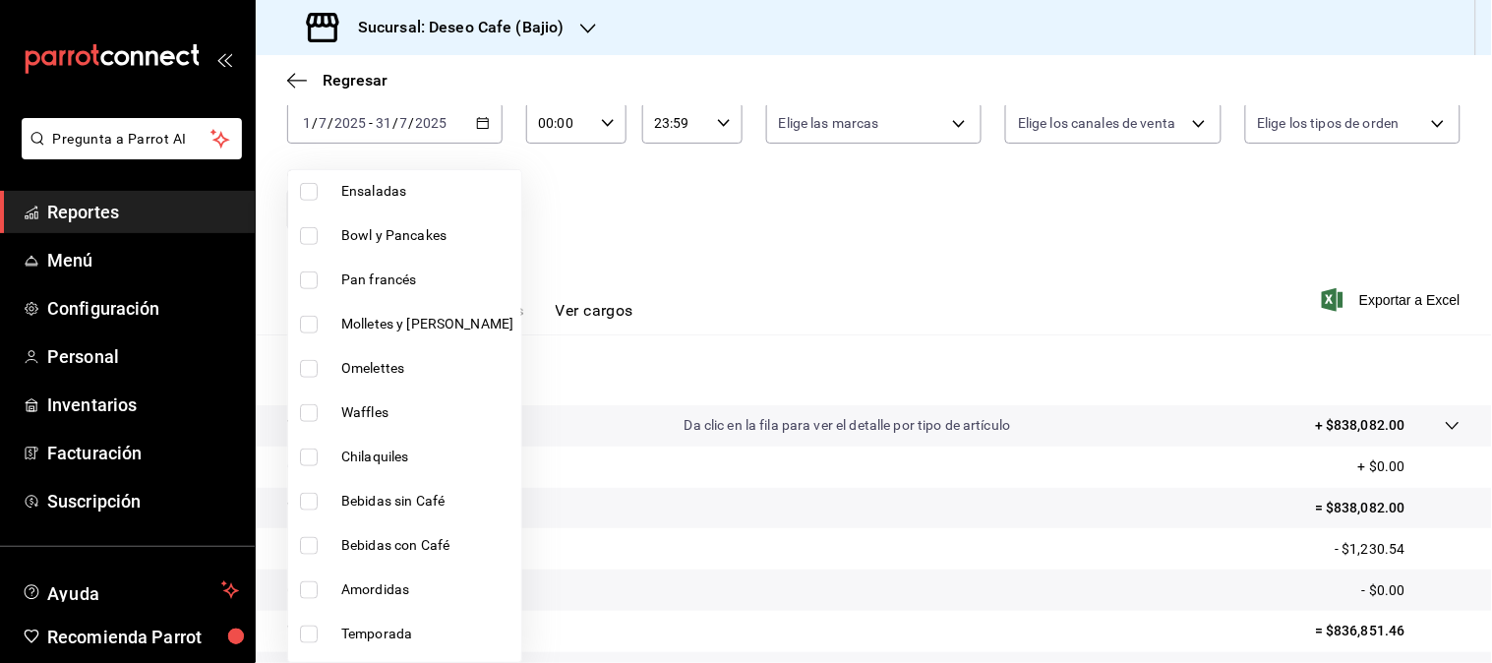
scroll to position [413, 0]
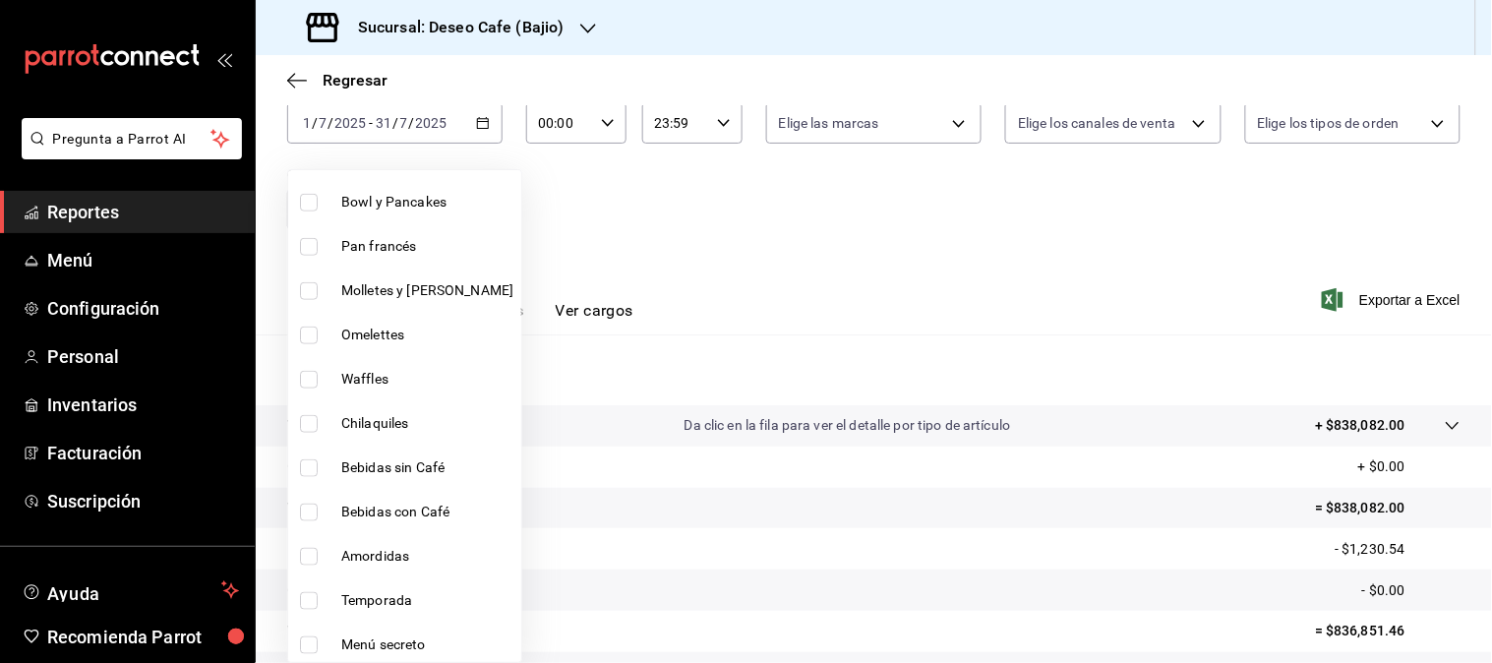
click at [416, 564] on span "Amordidas" at bounding box center [427, 556] width 172 height 21
type input "2addf9b6-a315-41ce-9cbe-bc3a6c16978b"
checkbox input "true"
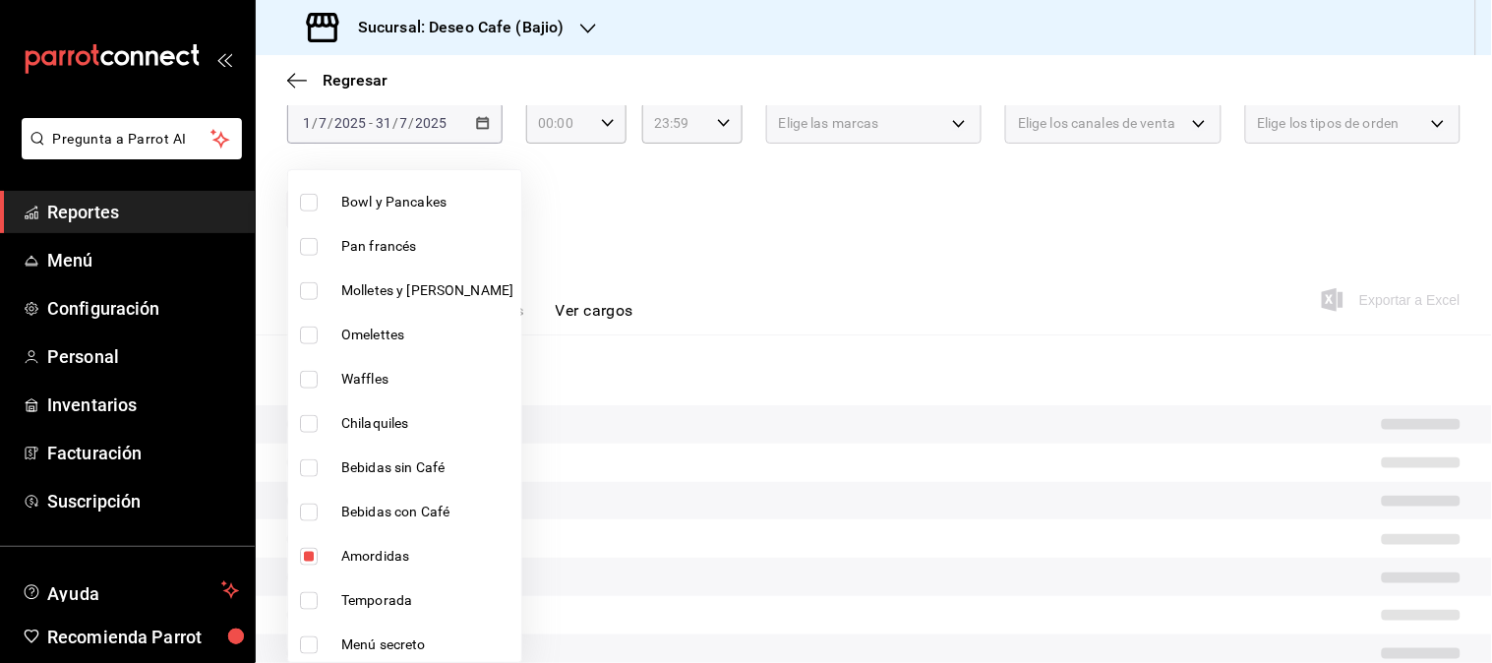
click at [416, 564] on span "Amordidas" at bounding box center [427, 556] width 172 height 21
checkbox input "false"
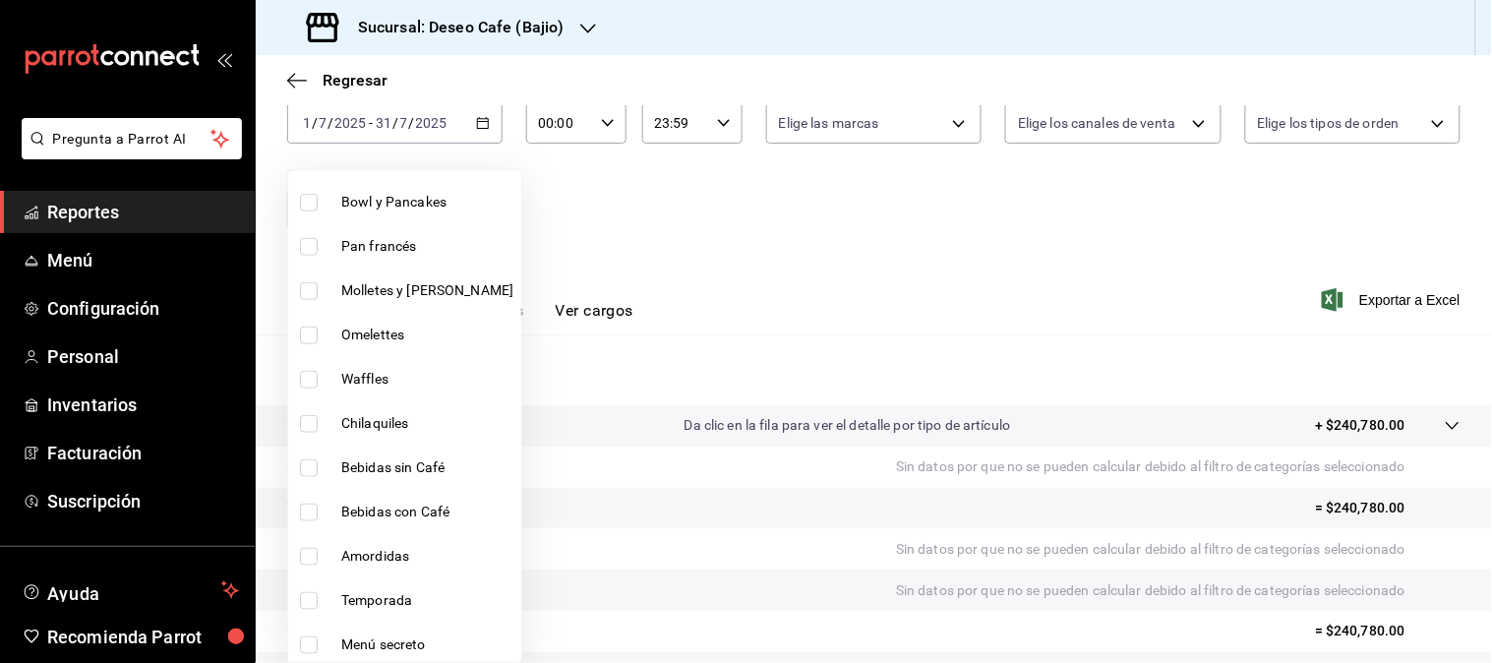
click at [742, 312] on div at bounding box center [746, 331] width 1492 height 663
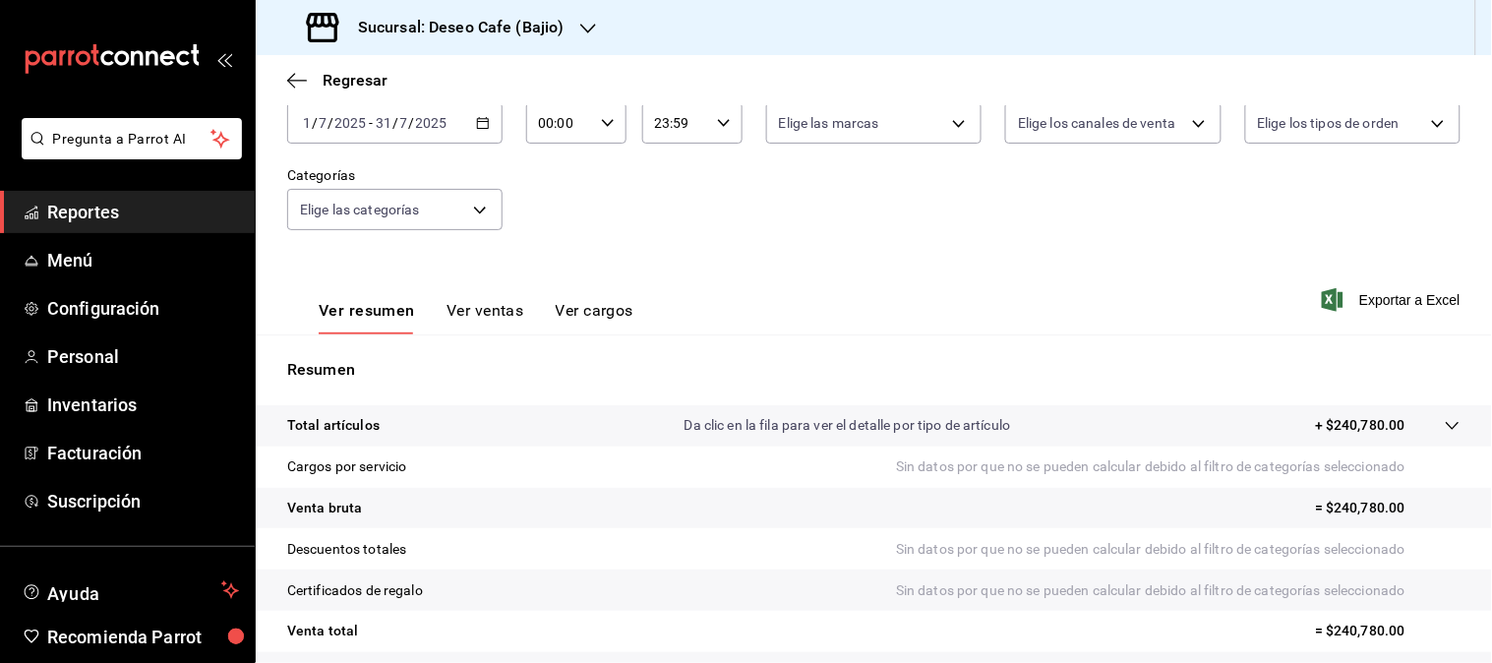
click at [456, 318] on button "Ver ventas" at bounding box center [485, 317] width 78 height 33
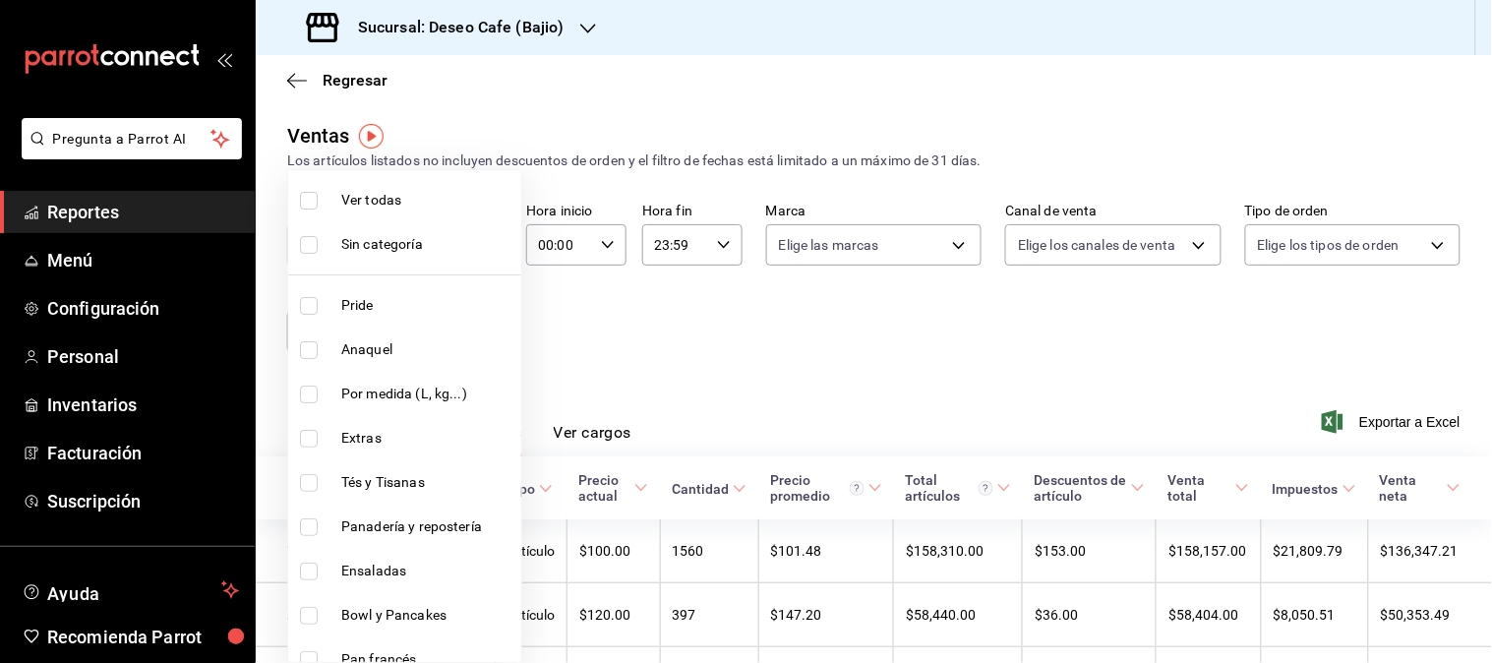
click at [469, 325] on body "Pregunta a Parrot AI Reportes Menú Configuración Personal Inventarios Facturaci…" at bounding box center [746, 331] width 1492 height 663
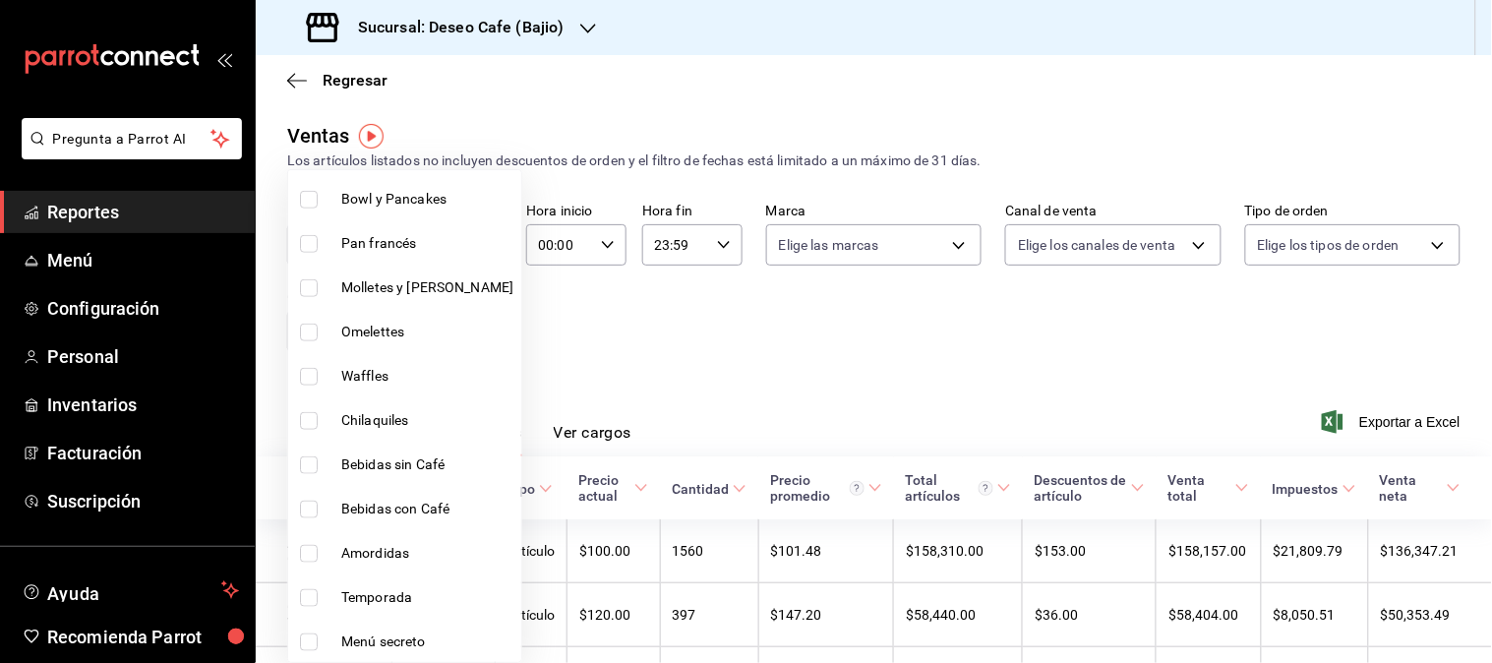
click at [362, 544] on span "Amordidas" at bounding box center [427, 553] width 172 height 21
type input "2addf9b6-a315-41ce-9cbe-bc3a6c16978b"
checkbox input "true"
click at [742, 344] on div at bounding box center [746, 331] width 1492 height 663
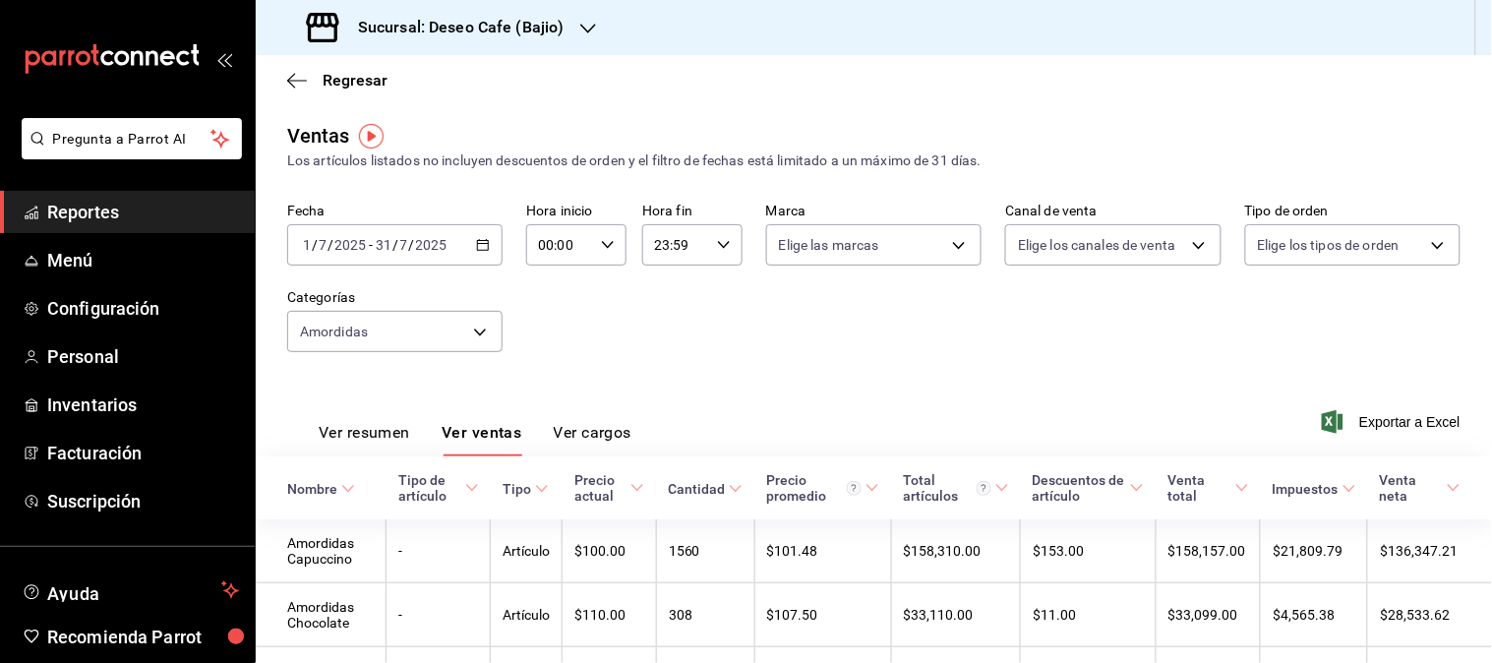
click at [480, 241] on \(Stroke\) "button" at bounding box center [483, 245] width 12 height 11
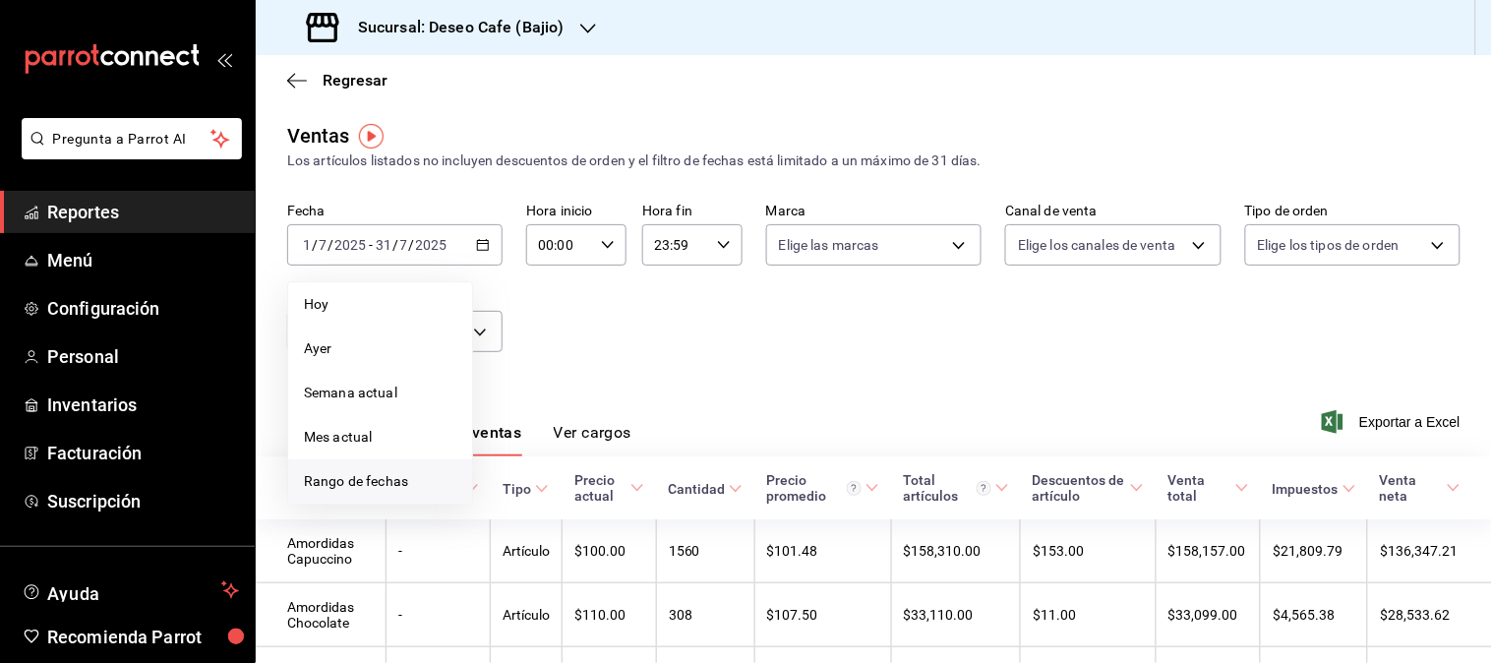
click at [395, 488] on span "Rango de fechas" at bounding box center [380, 481] width 152 height 21
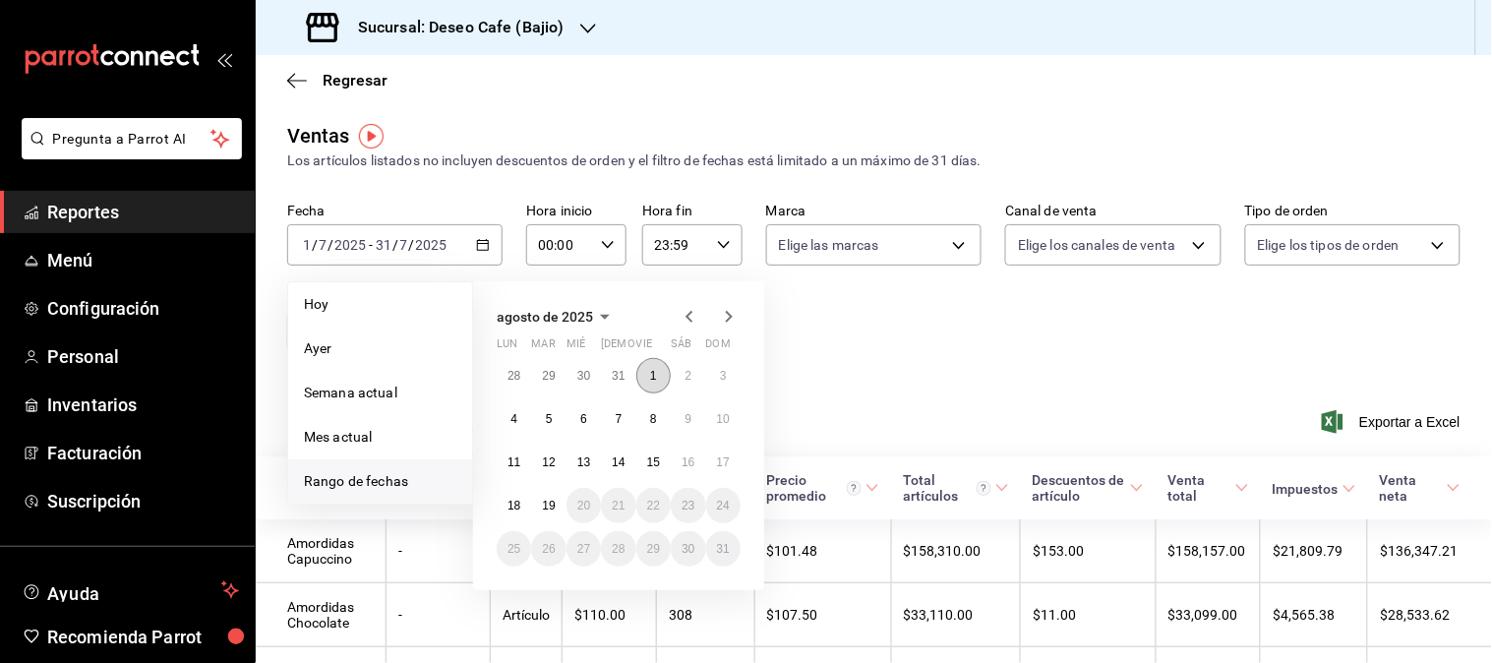
click at [655, 375] on abbr "1" at bounding box center [653, 376] width 7 height 14
click at [554, 509] on abbr "19" at bounding box center [548, 506] width 13 height 14
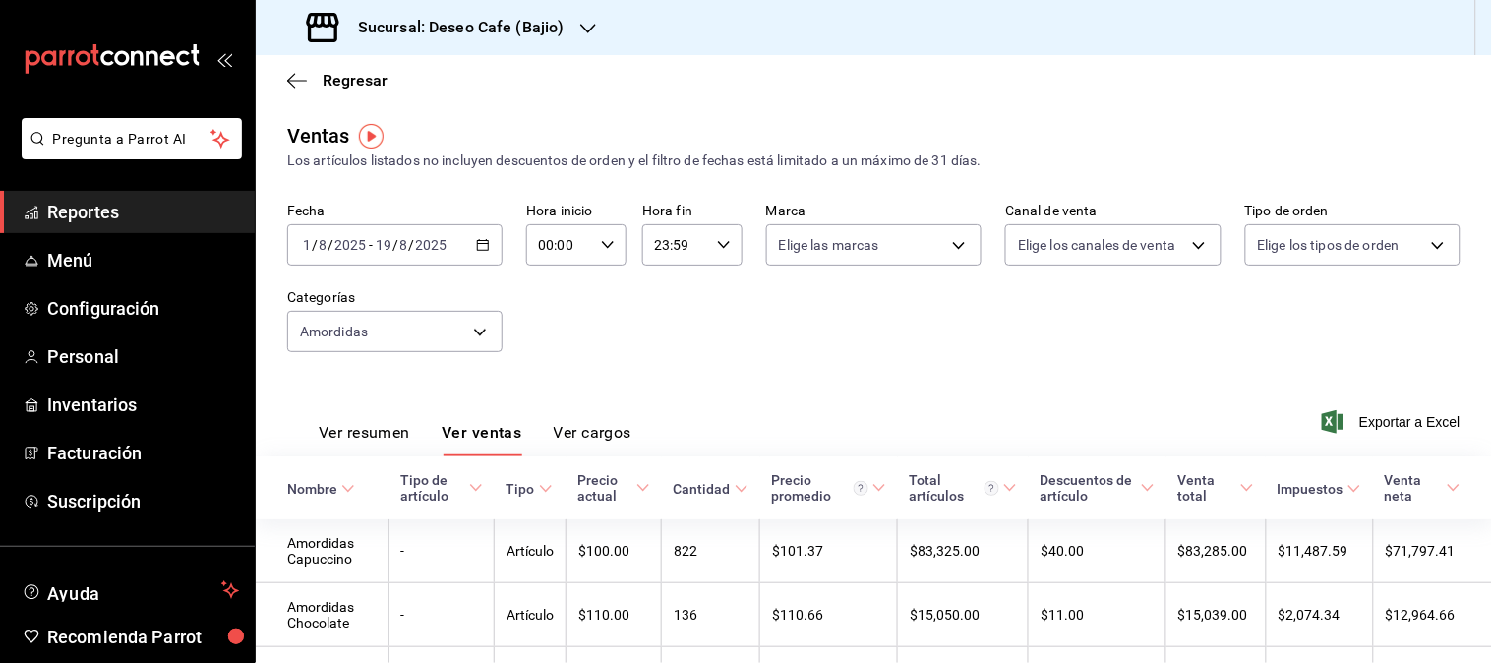
click at [575, 18] on div "Sucursal: Deseo Cafe (Bajio)" at bounding box center [437, 27] width 332 height 55
click at [437, 86] on div "Deseo Cafe (Merida)" at bounding box center [403, 85] width 264 height 21
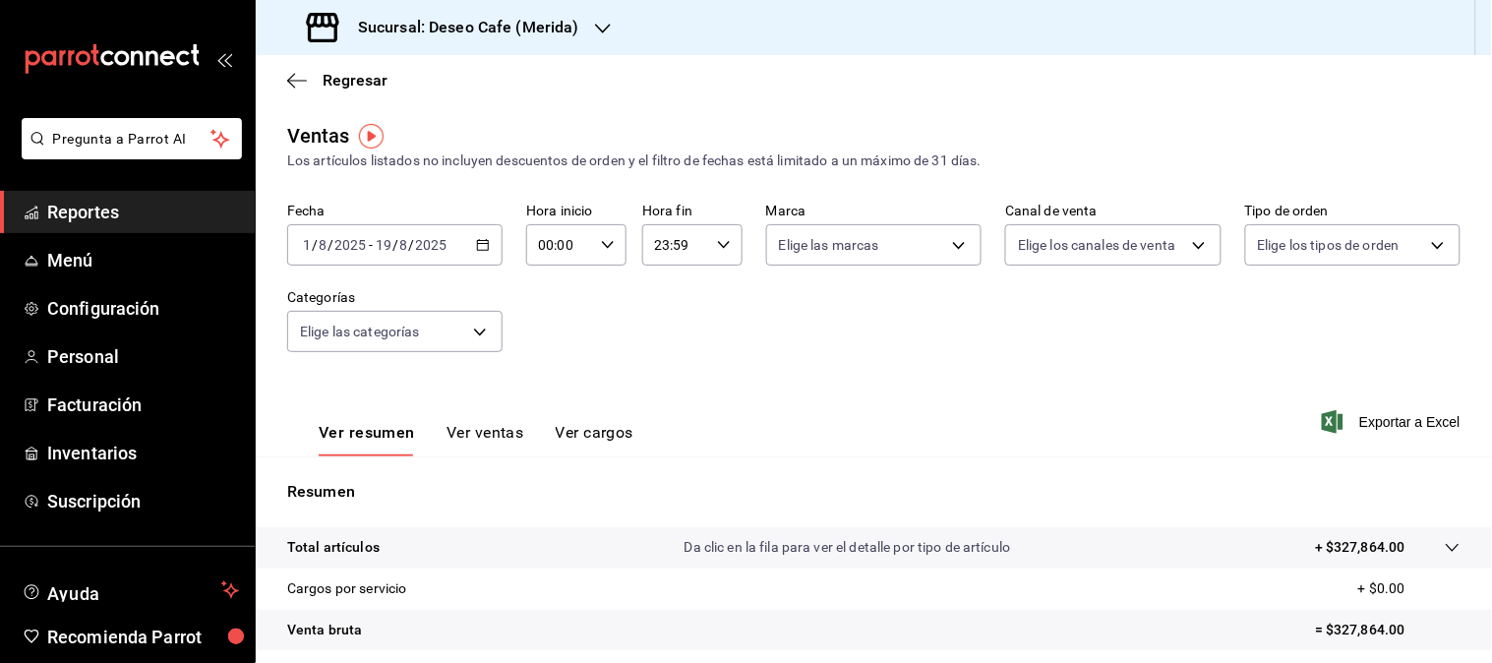
click at [480, 431] on button "Ver ventas" at bounding box center [485, 439] width 78 height 33
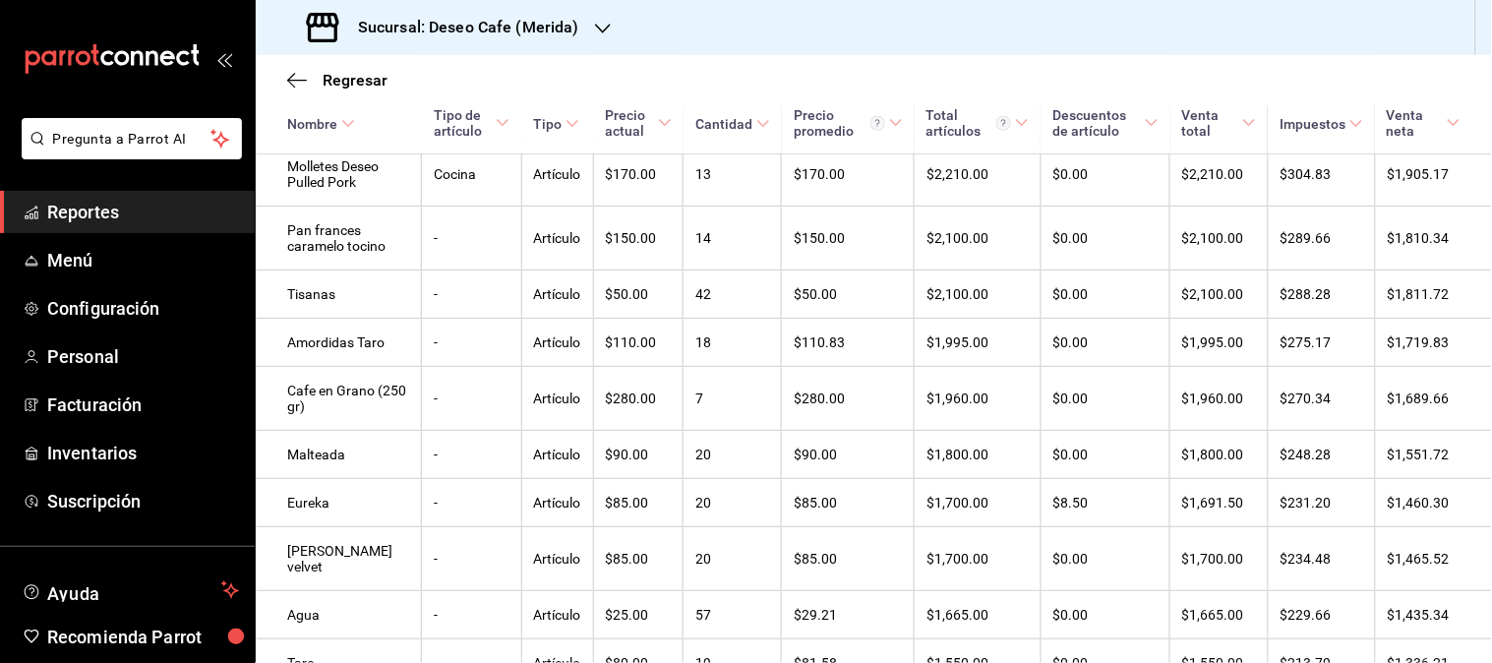
scroll to position [2489, 0]
